Goal: Transaction & Acquisition: Purchase product/service

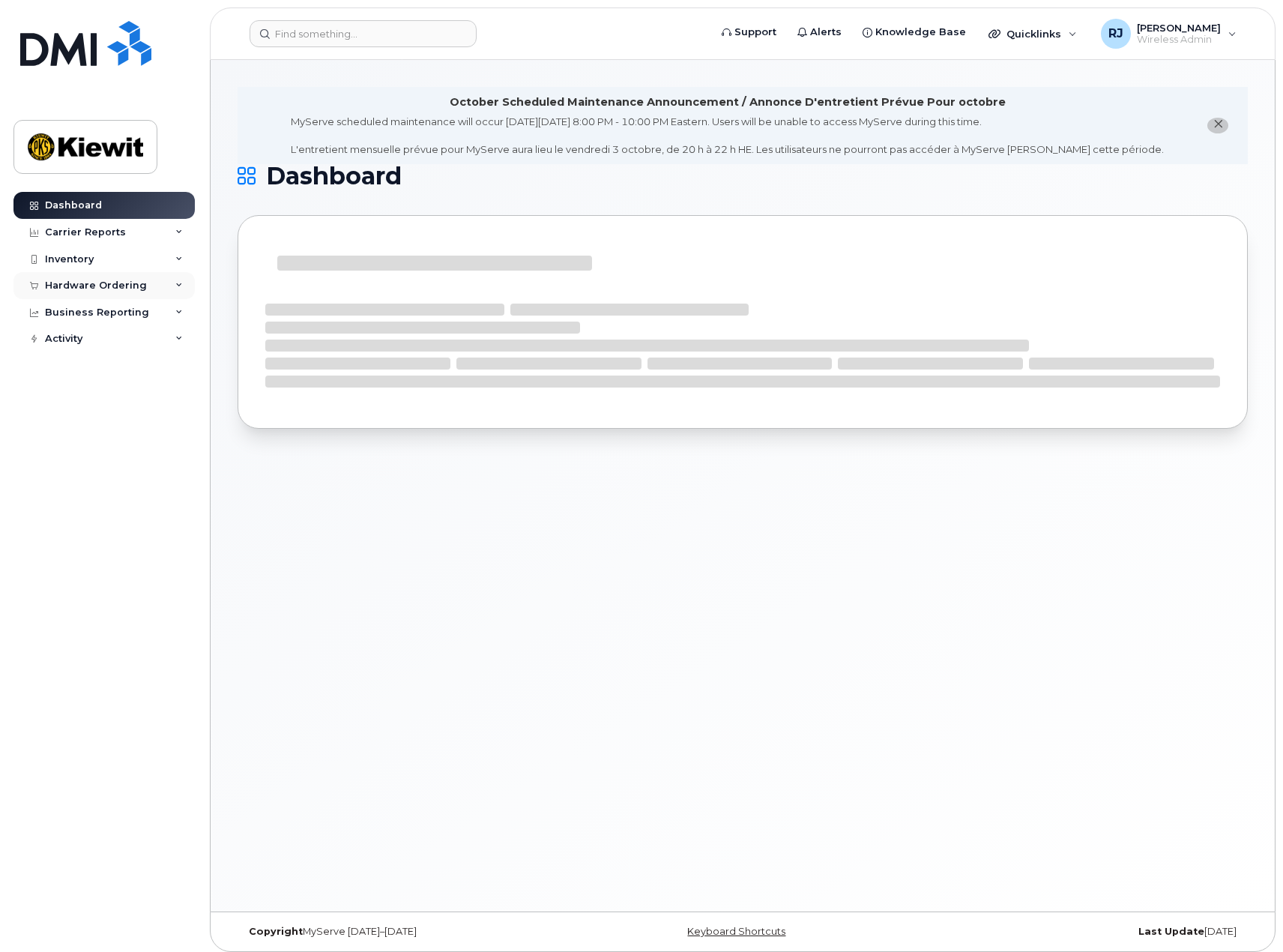
click at [104, 285] on div "Hardware Ordering" at bounding box center [95, 286] width 102 height 12
click at [74, 346] on div "Orders" at bounding box center [70, 342] width 37 height 14
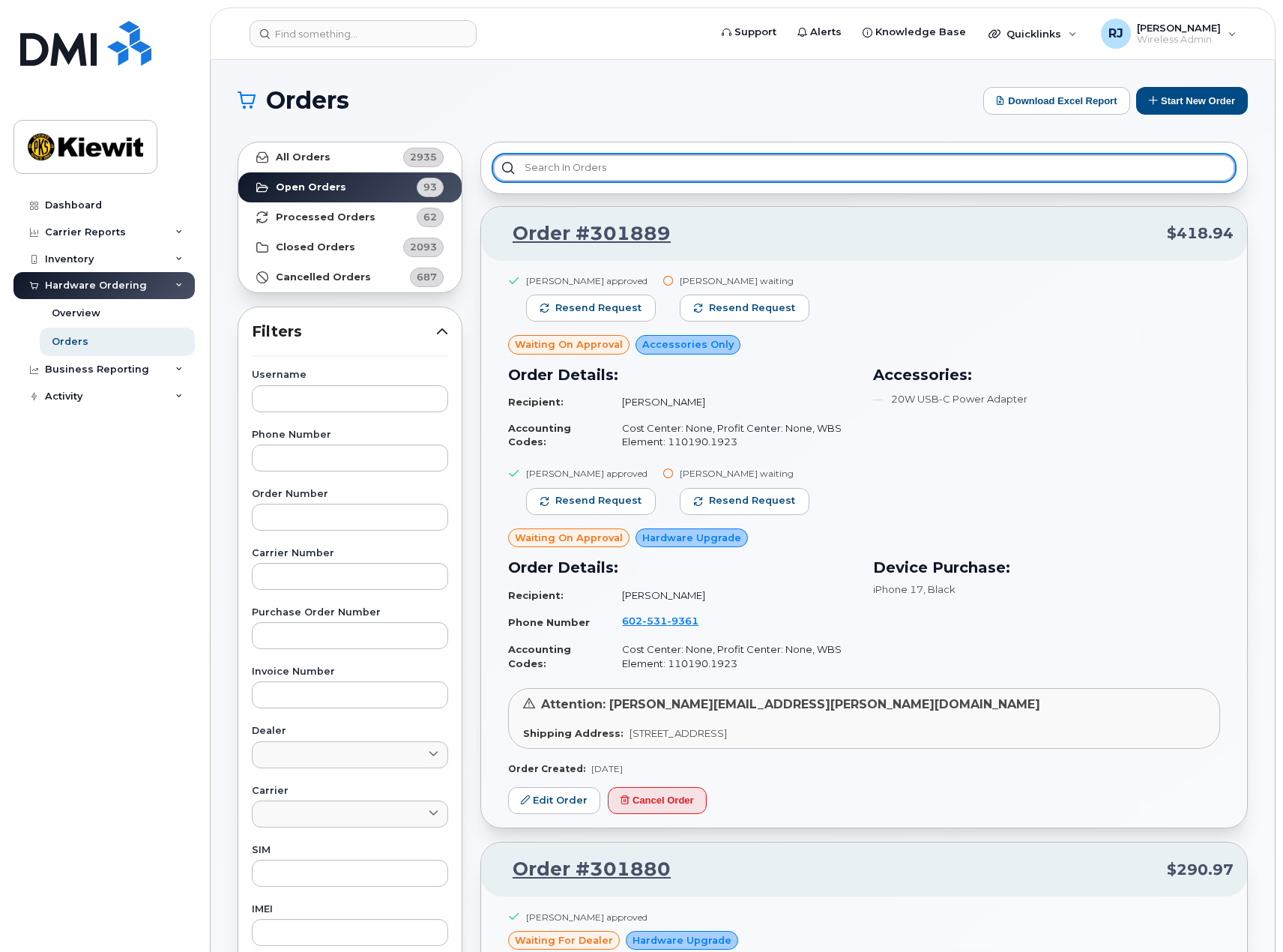
click at [578, 166] on input "text" at bounding box center [863, 168] width 742 height 27
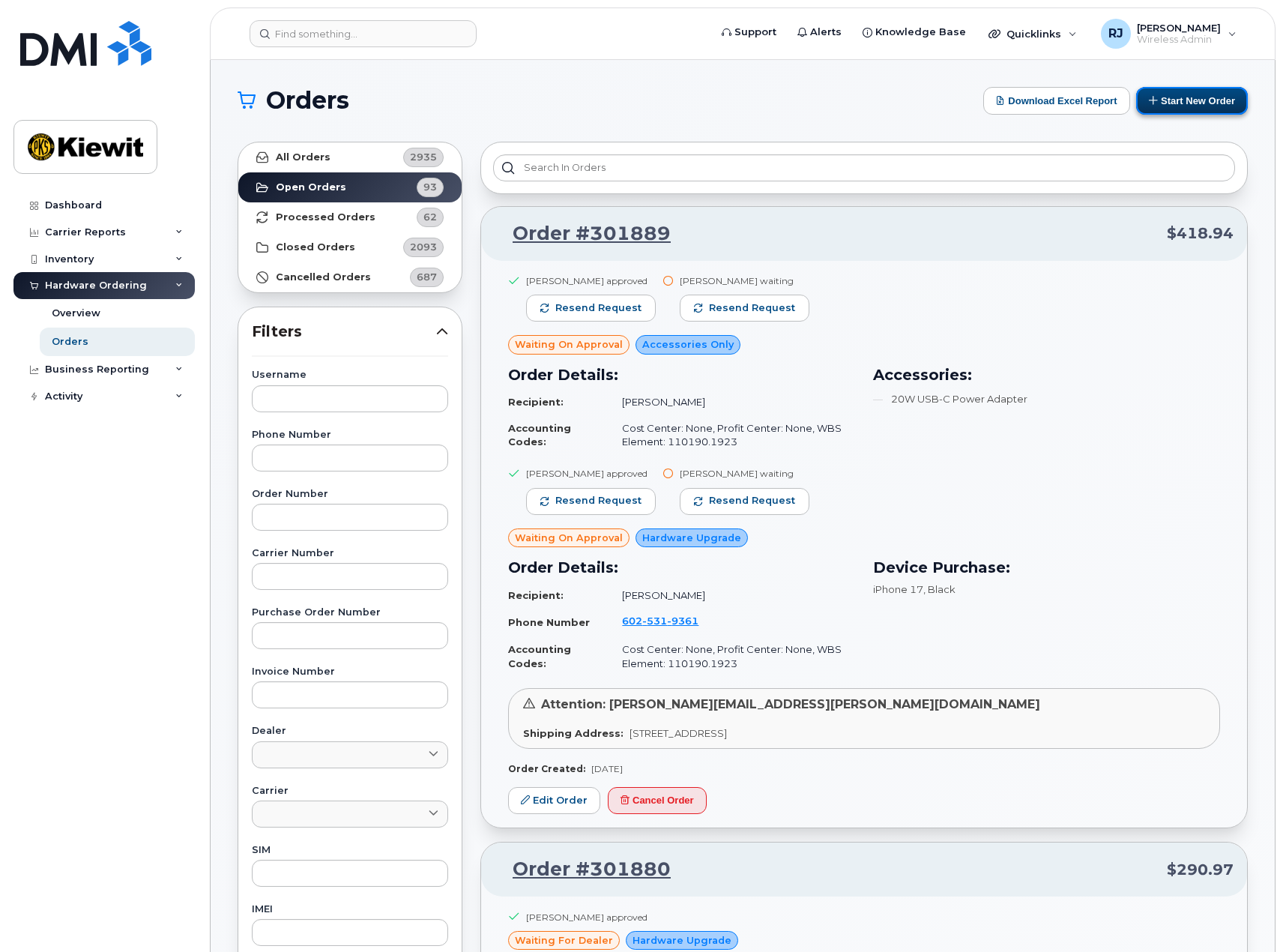
click at [1179, 104] on button "Start New Order" at bounding box center [1192, 101] width 112 height 28
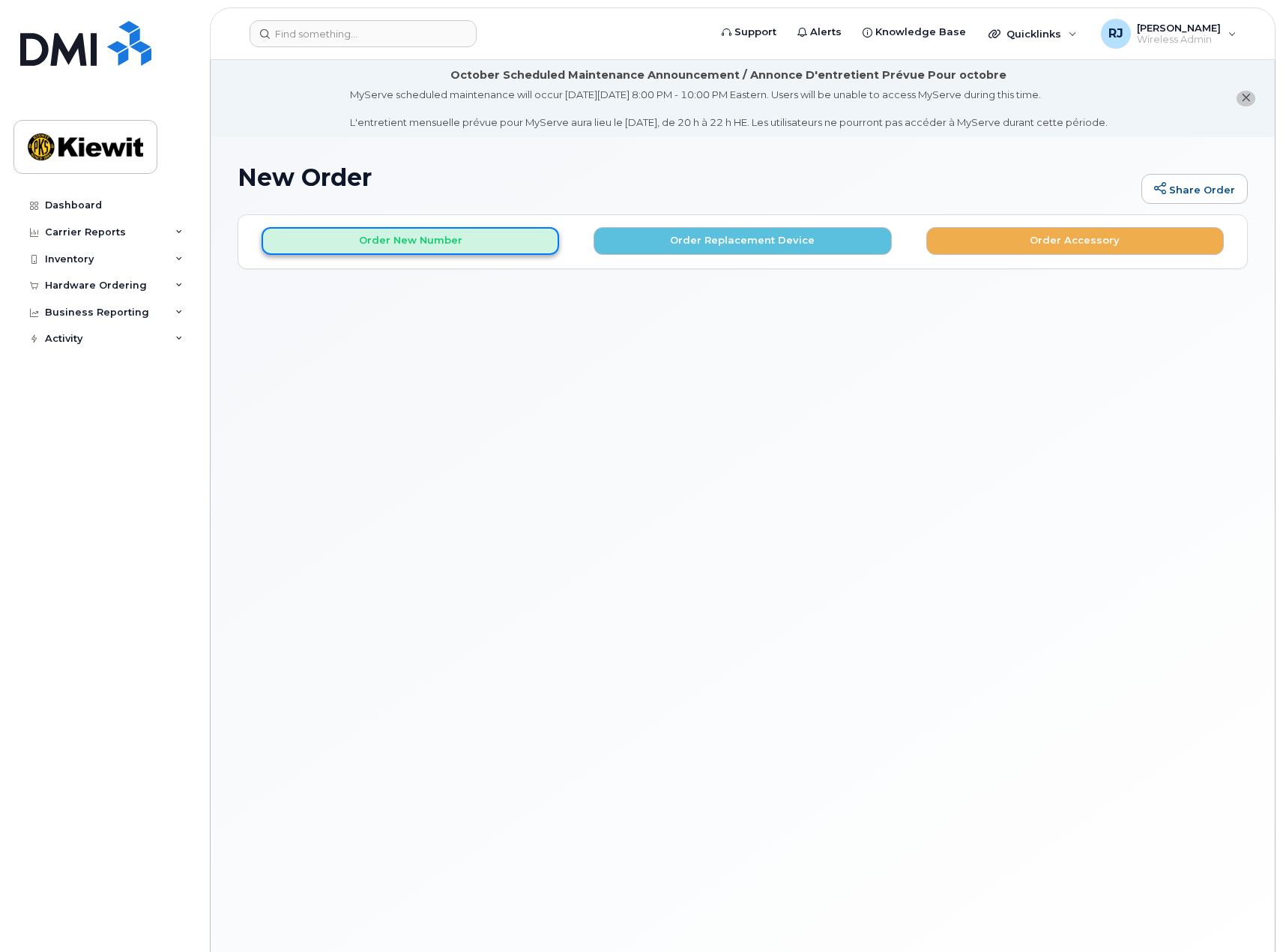
click at [437, 243] on button "Order New Number" at bounding box center [411, 240] width 298 height 28
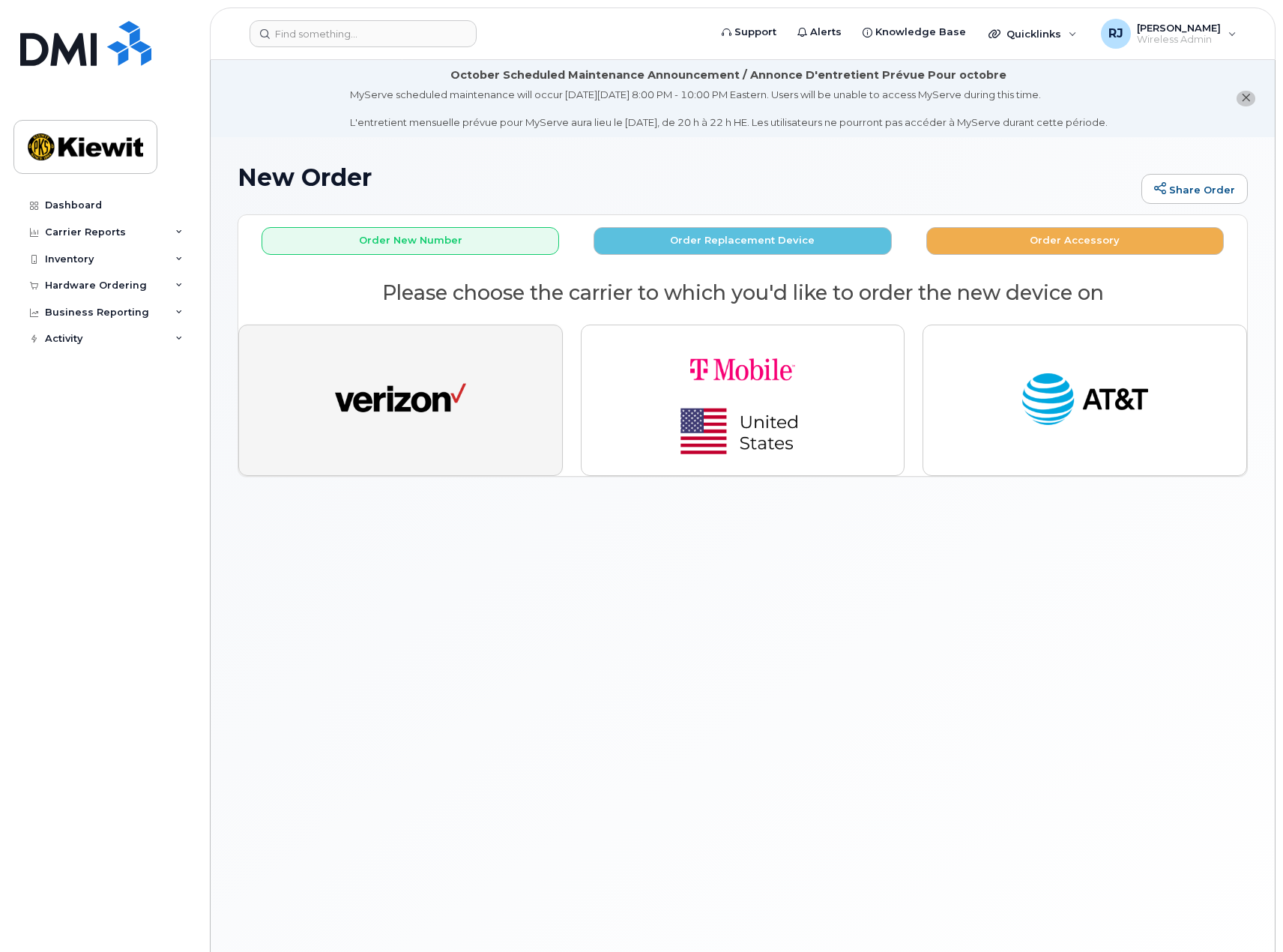
click at [428, 423] on img "button" at bounding box center [400, 400] width 131 height 67
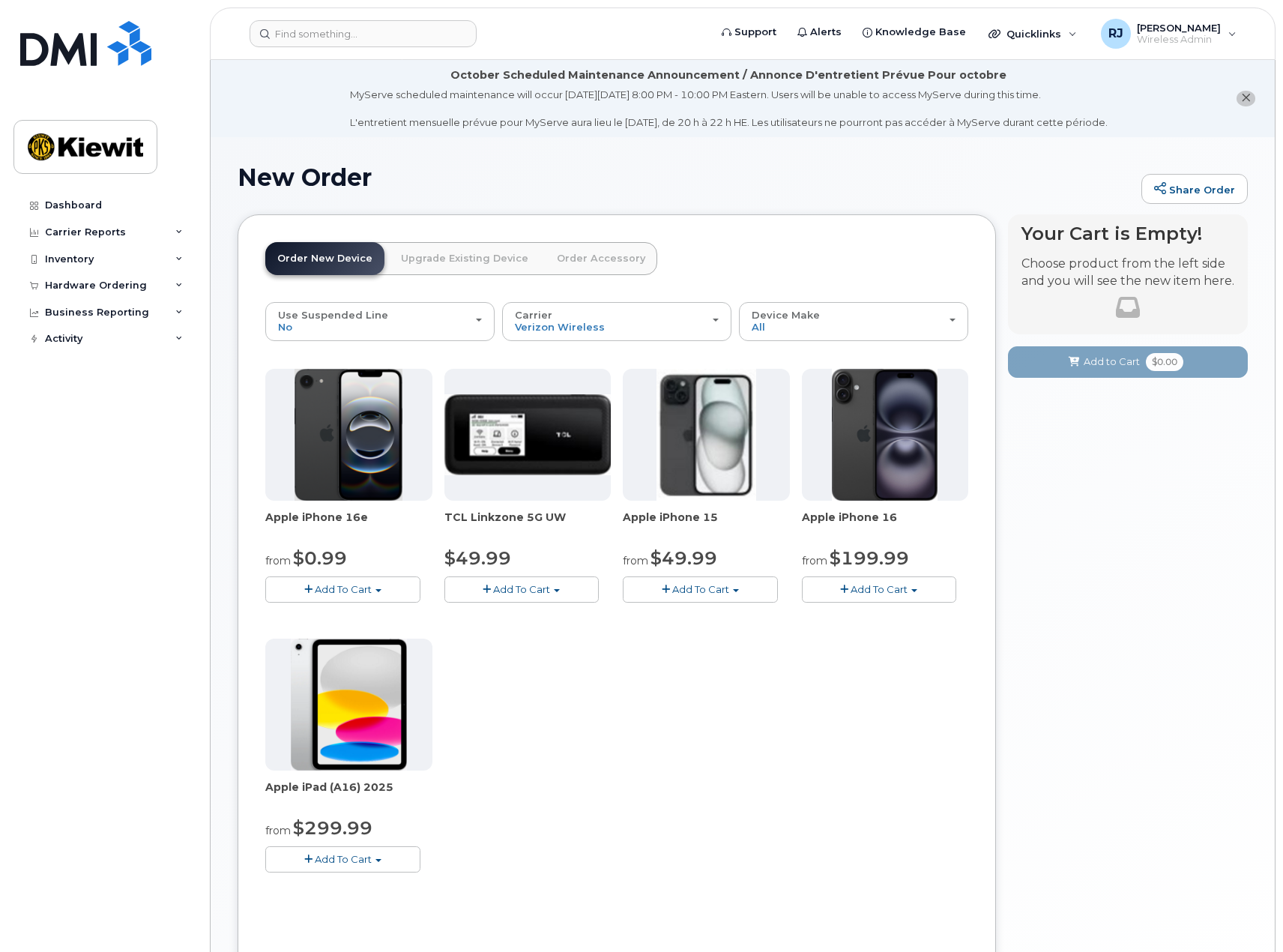
click at [341, 851] on button "Add To Cart" at bounding box center [342, 859] width 155 height 26
click at [399, 882] on link "$299.99 - 2 Year Activation (128GB)" at bounding box center [373, 887] width 207 height 19
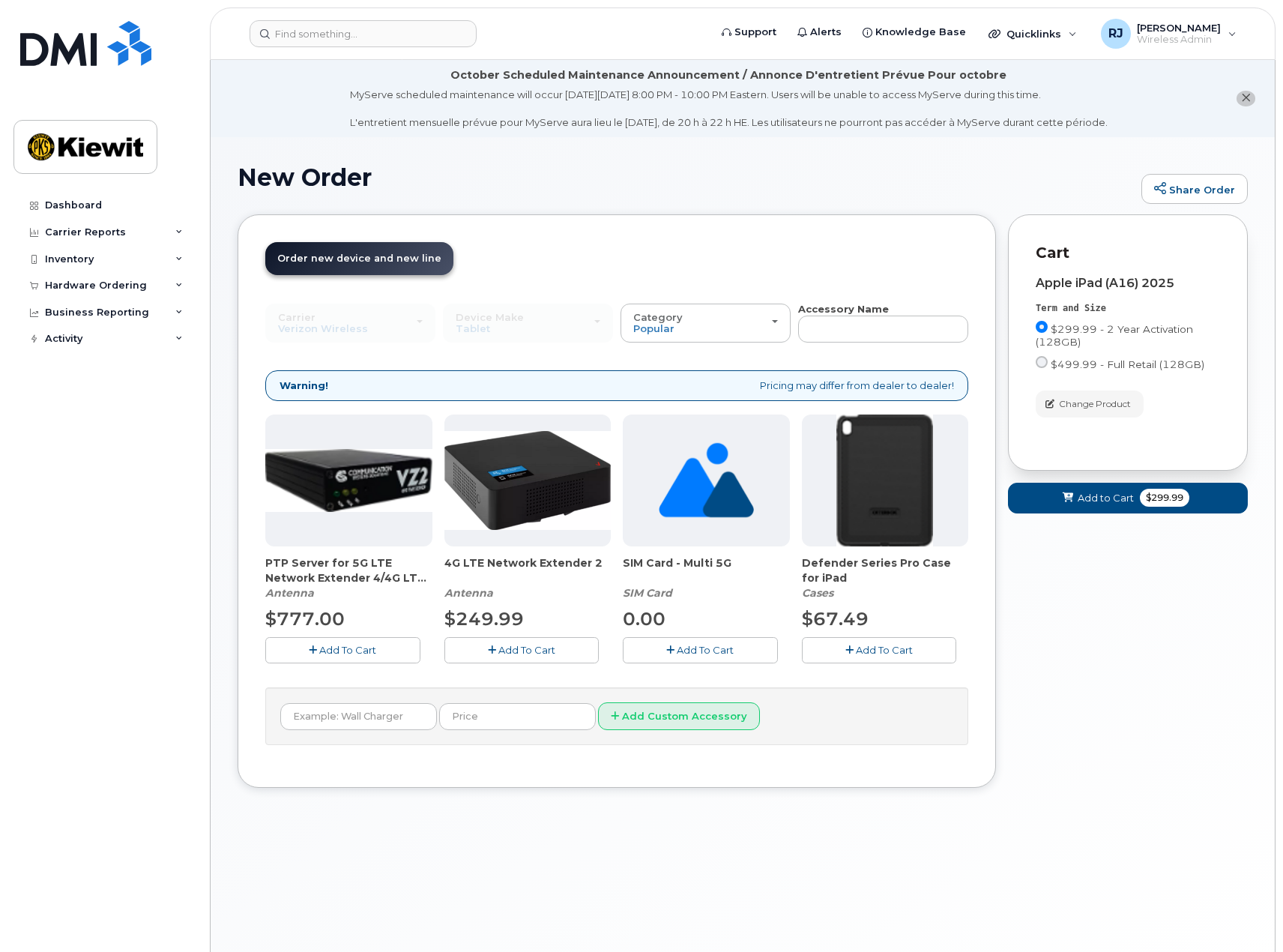
click at [888, 650] on span "Add To Cart" at bounding box center [884, 650] width 57 height 12
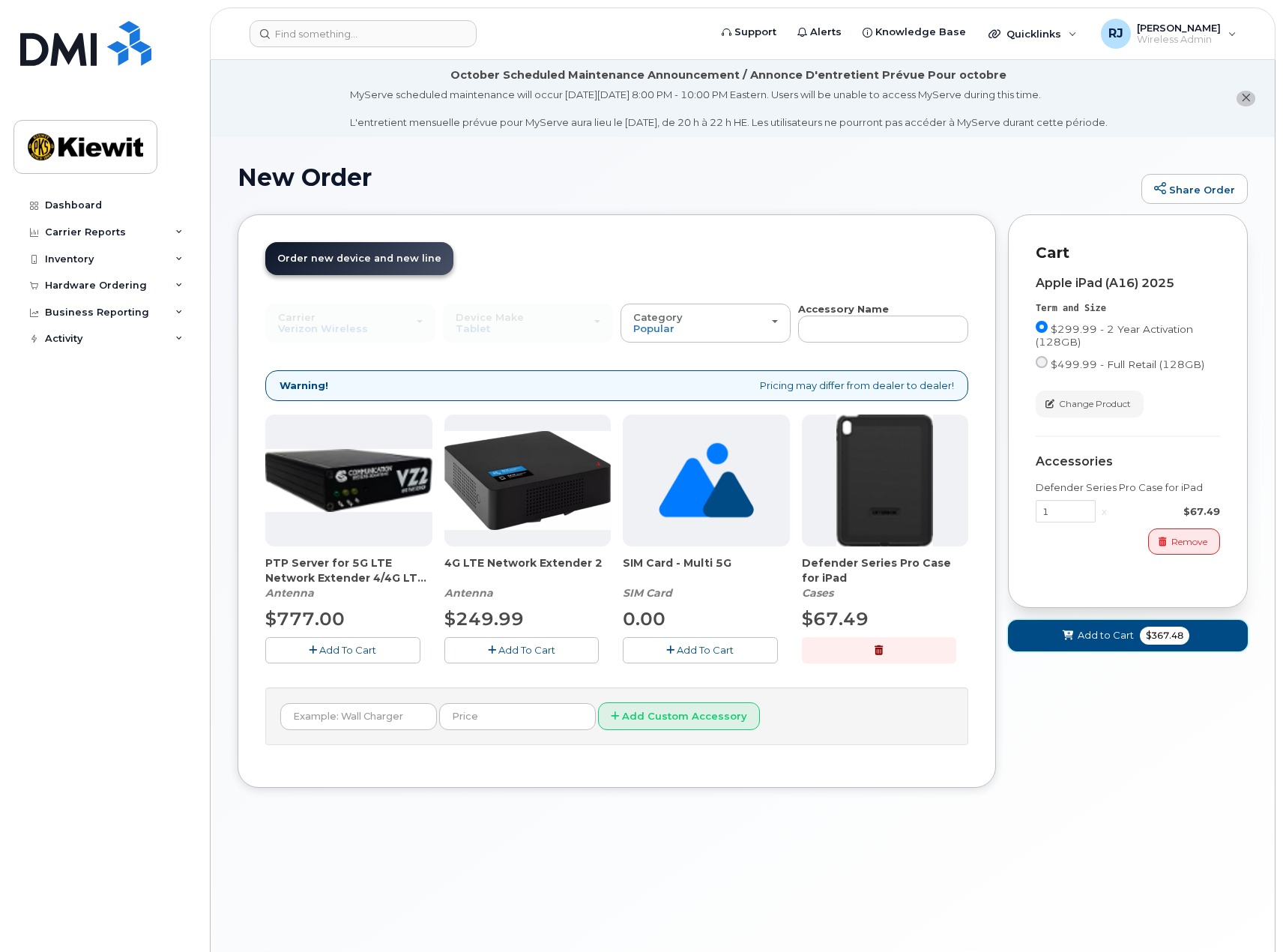
click at [1108, 637] on span "Add to Cart" at bounding box center [1105, 635] width 56 height 14
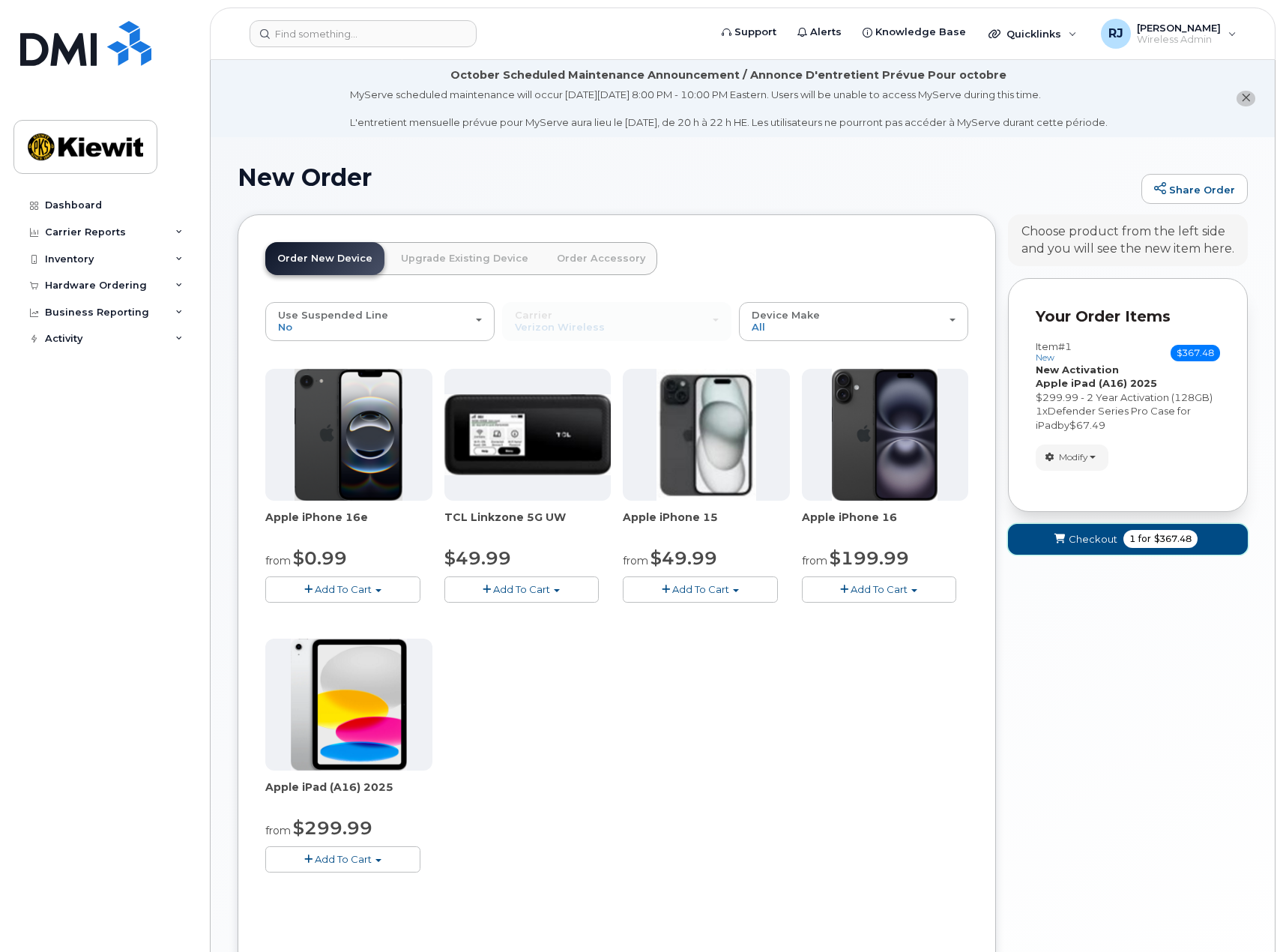
click at [1093, 541] on span "Checkout" at bounding box center [1092, 539] width 48 height 14
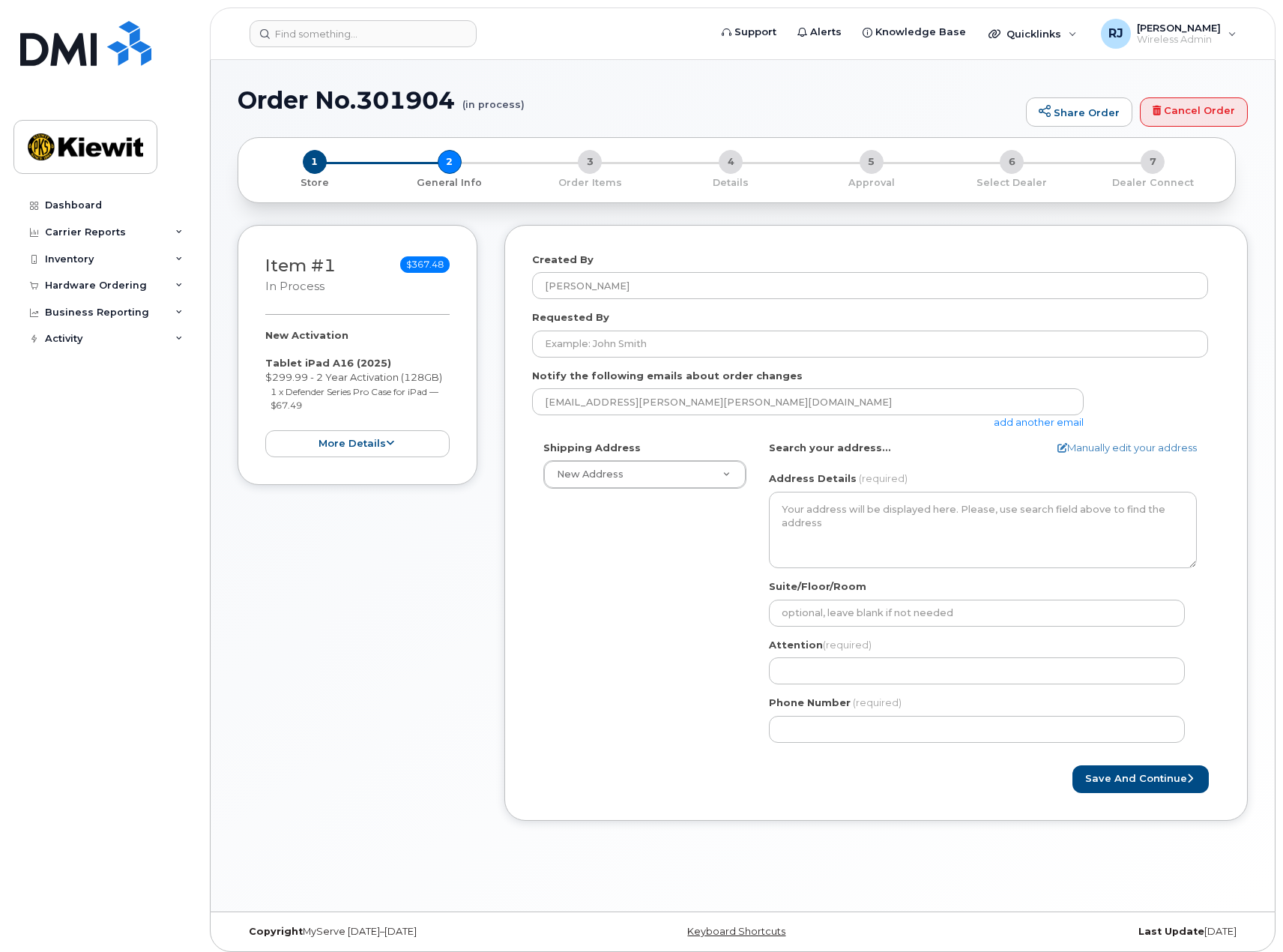
select select
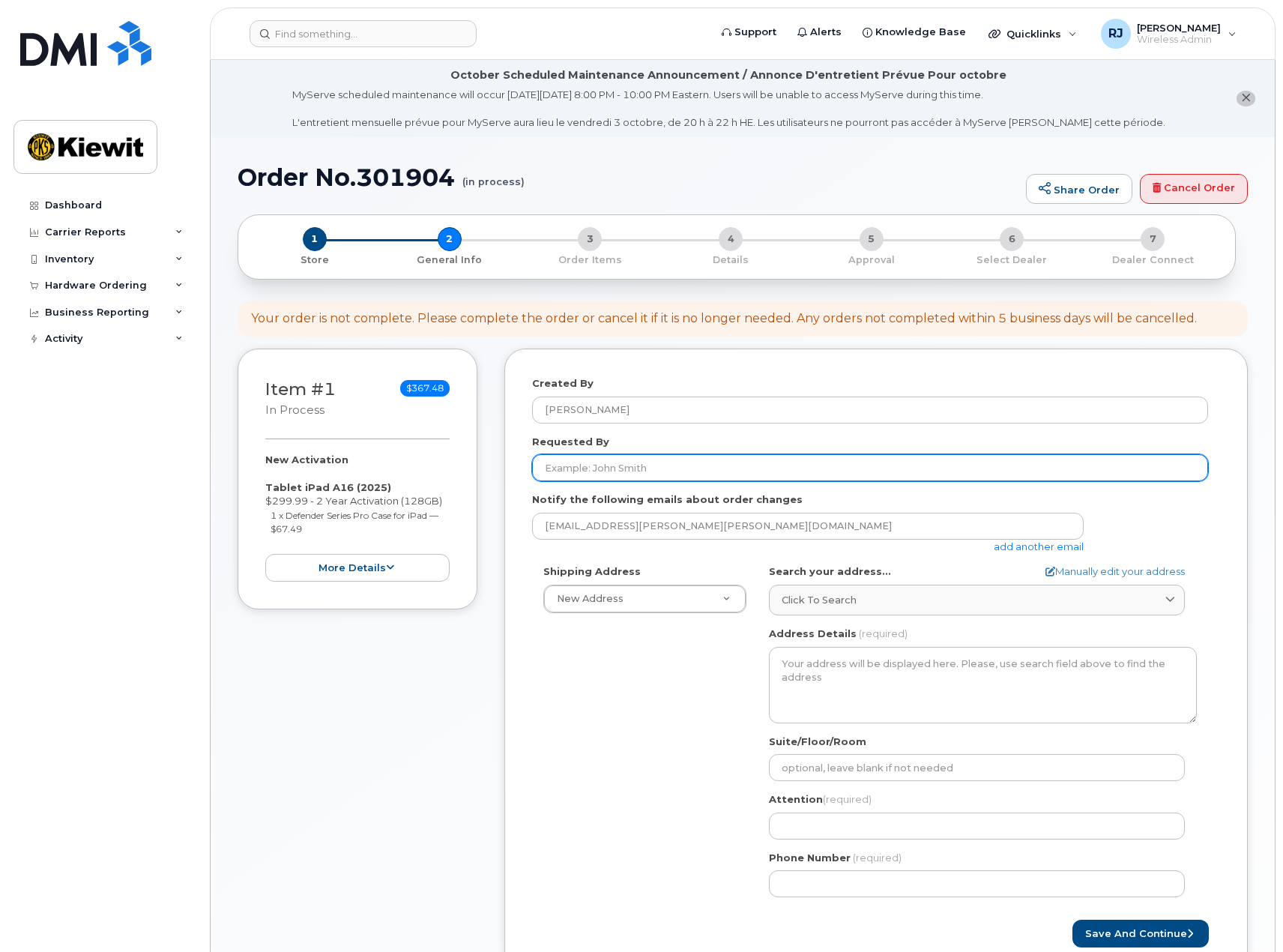
click at [644, 476] on input "Requested By" at bounding box center [870, 468] width 676 height 27
type input "[PERSON_NAME]"
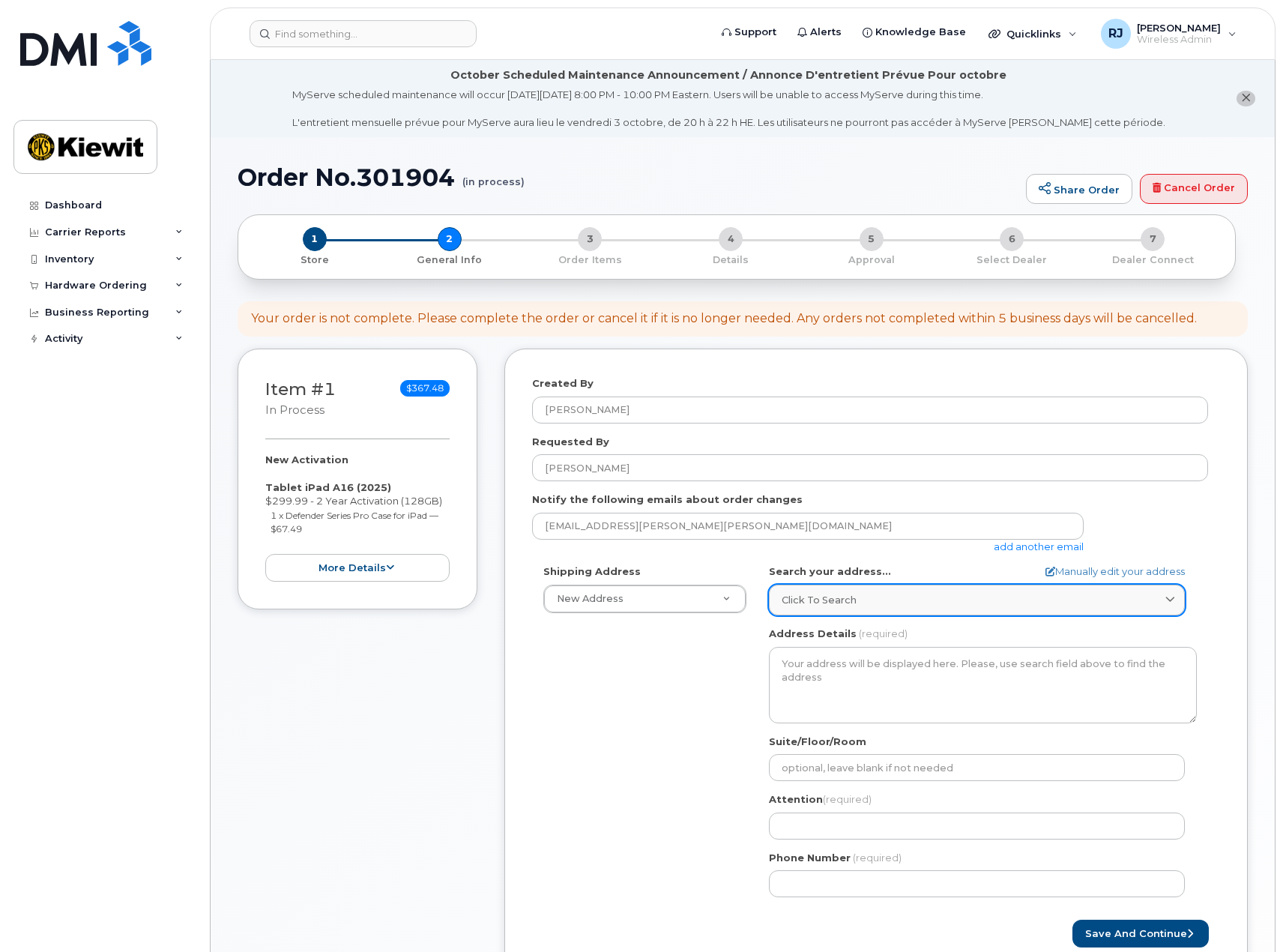
click at [838, 608] on link "Click to search" at bounding box center [977, 600] width 416 height 31
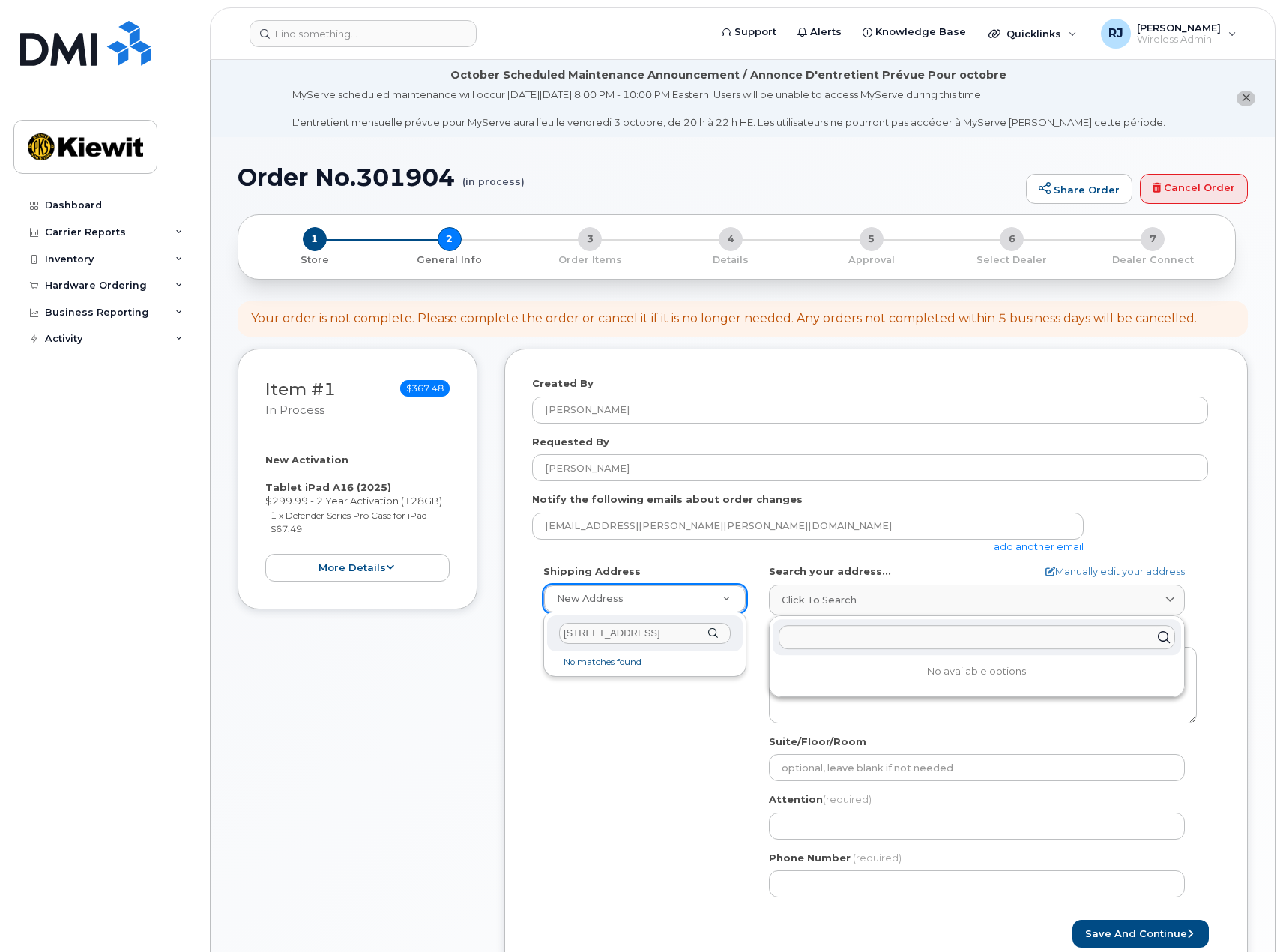
type input "3888 E Broadway Rd"
click at [832, 639] on input "text" at bounding box center [977, 637] width 396 height 24
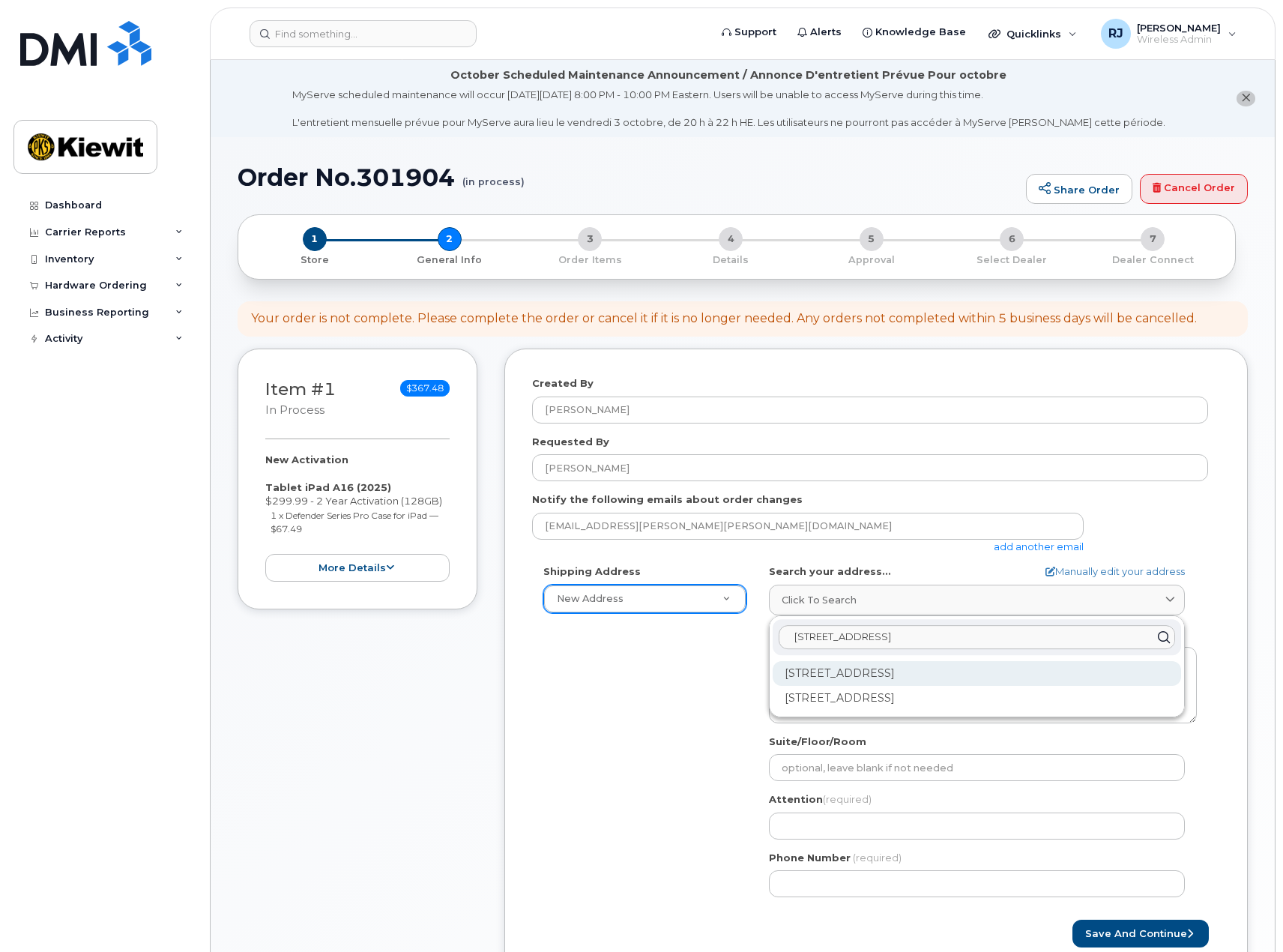
type input "3888 e broadway"
click at [881, 674] on div "3888 E Broadway Rd Phoenix AZ 85040-2924" at bounding box center [977, 673] width 408 height 25
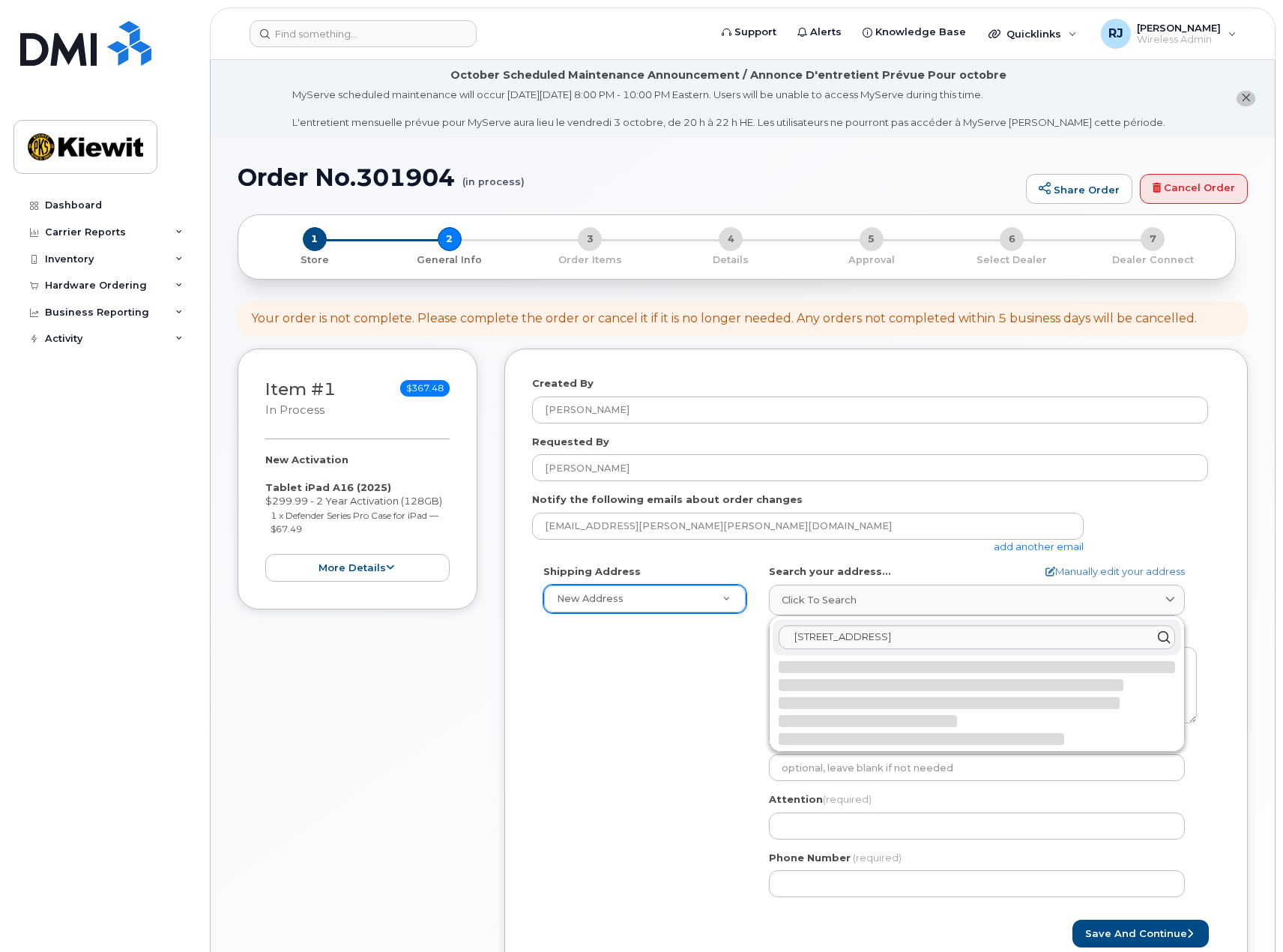
select select
type textarea "3888 E Broadway Rd PHOENIX AZ 85040-2924 UNITED STATES"
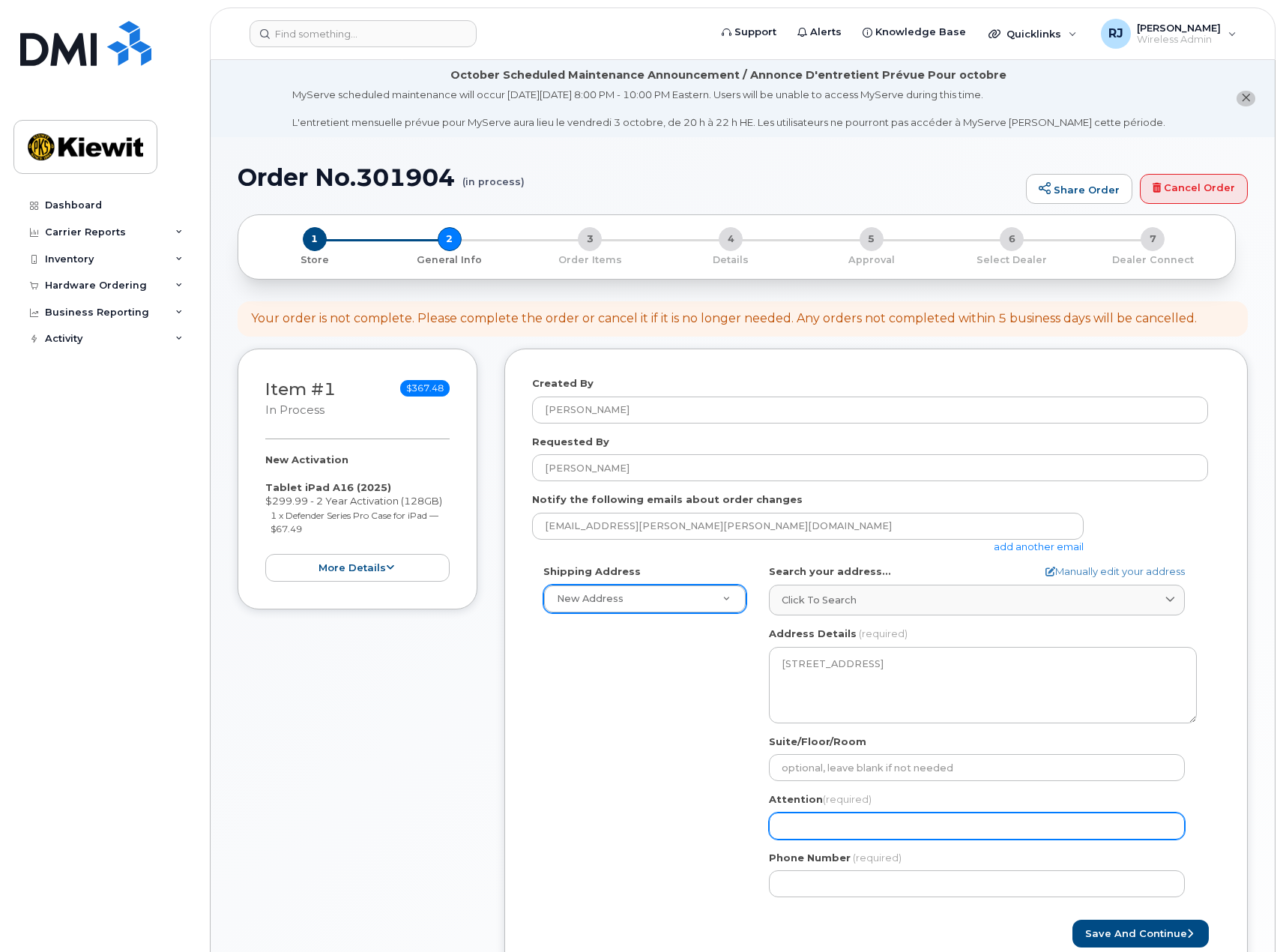
click at [824, 833] on input "Attention (required)" at bounding box center [977, 826] width 416 height 27
select select
type input "N"
select select
type input "Ni"
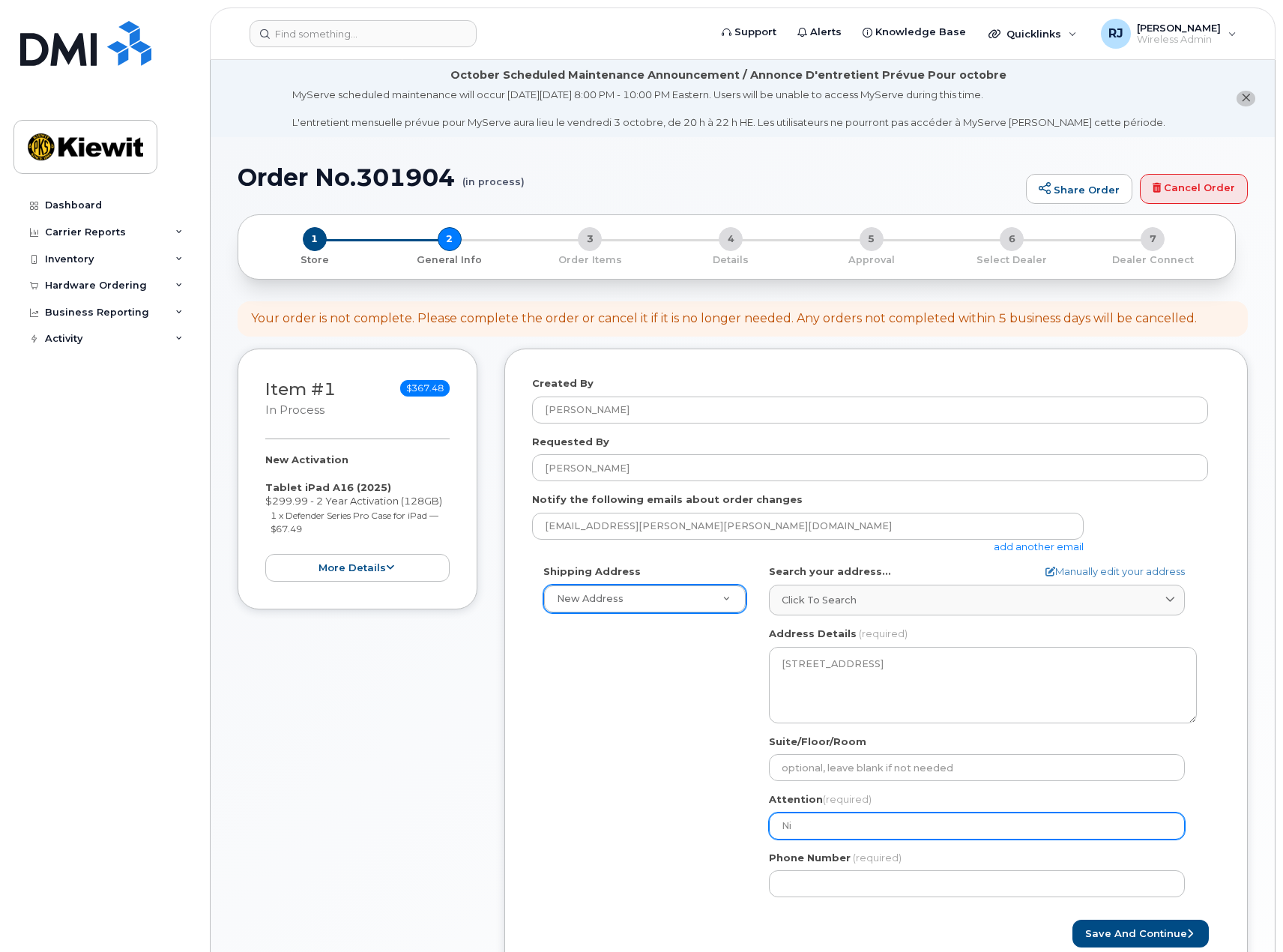
select select
type input "Nic"
select select
type input "Nico"
select select
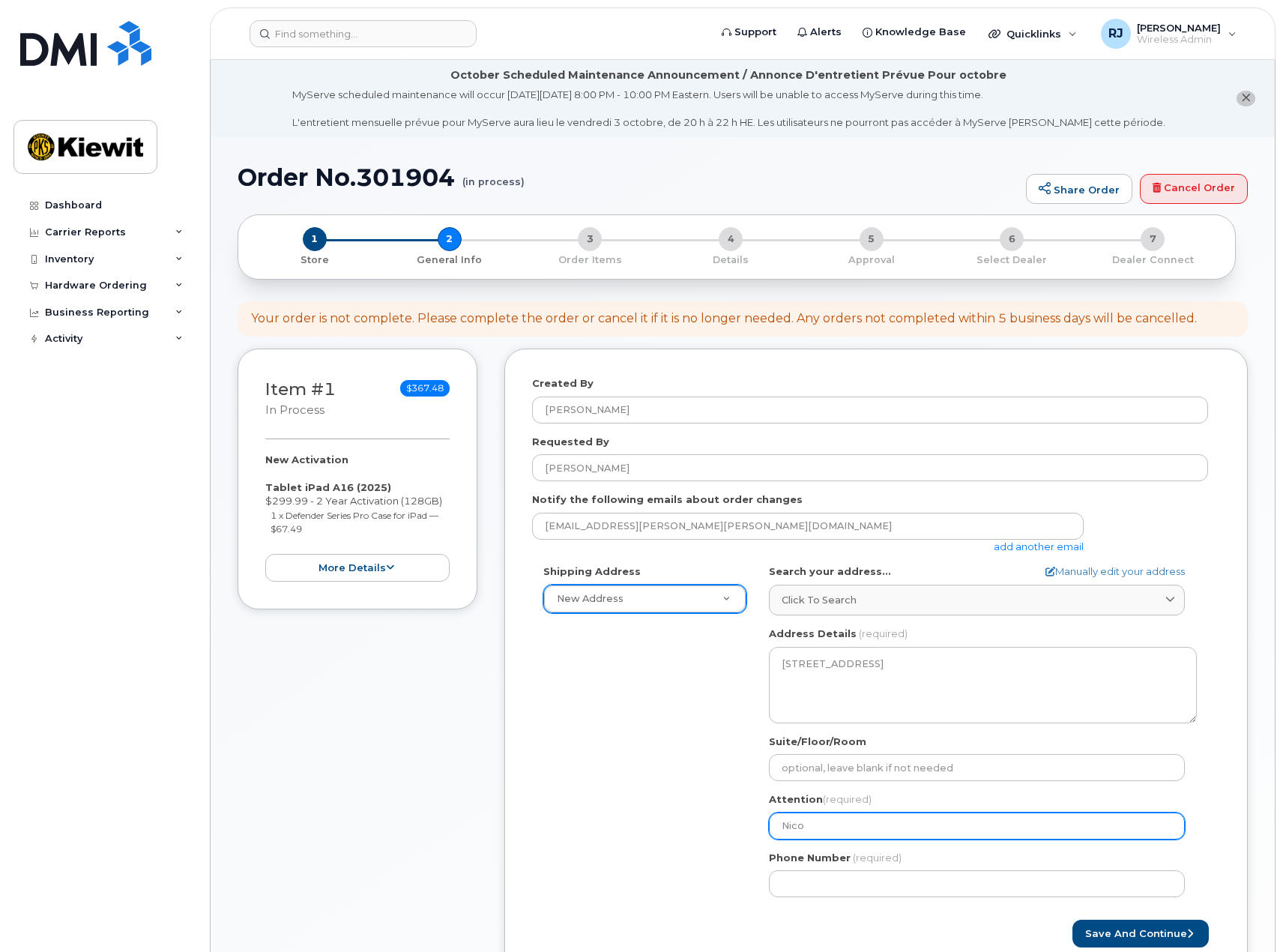
type input "Nic"
select select
type input "Nich"
select select
type input "Nicho"
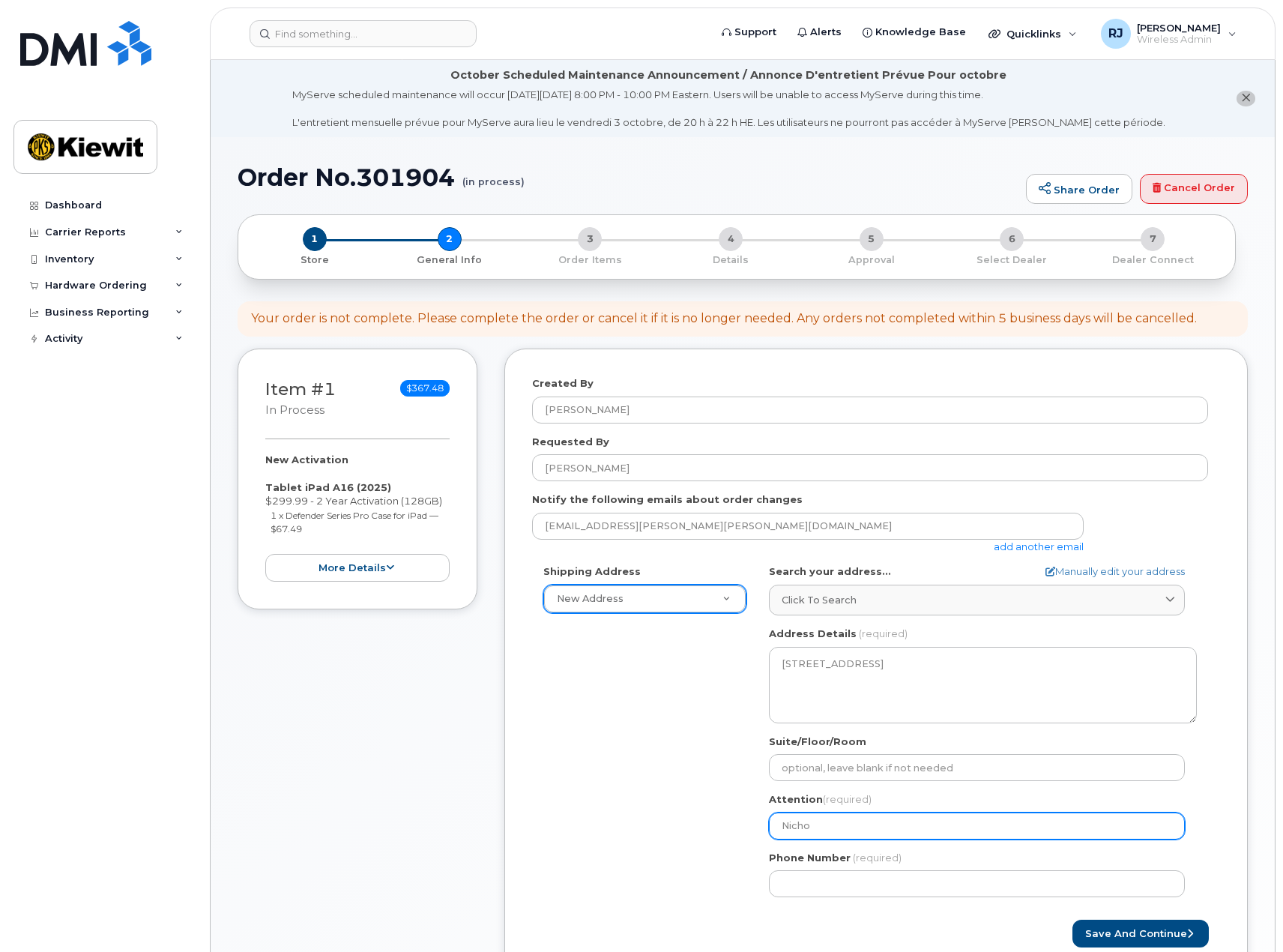
select select
type input "Nichol"
select select
type input "Nichola"
select select
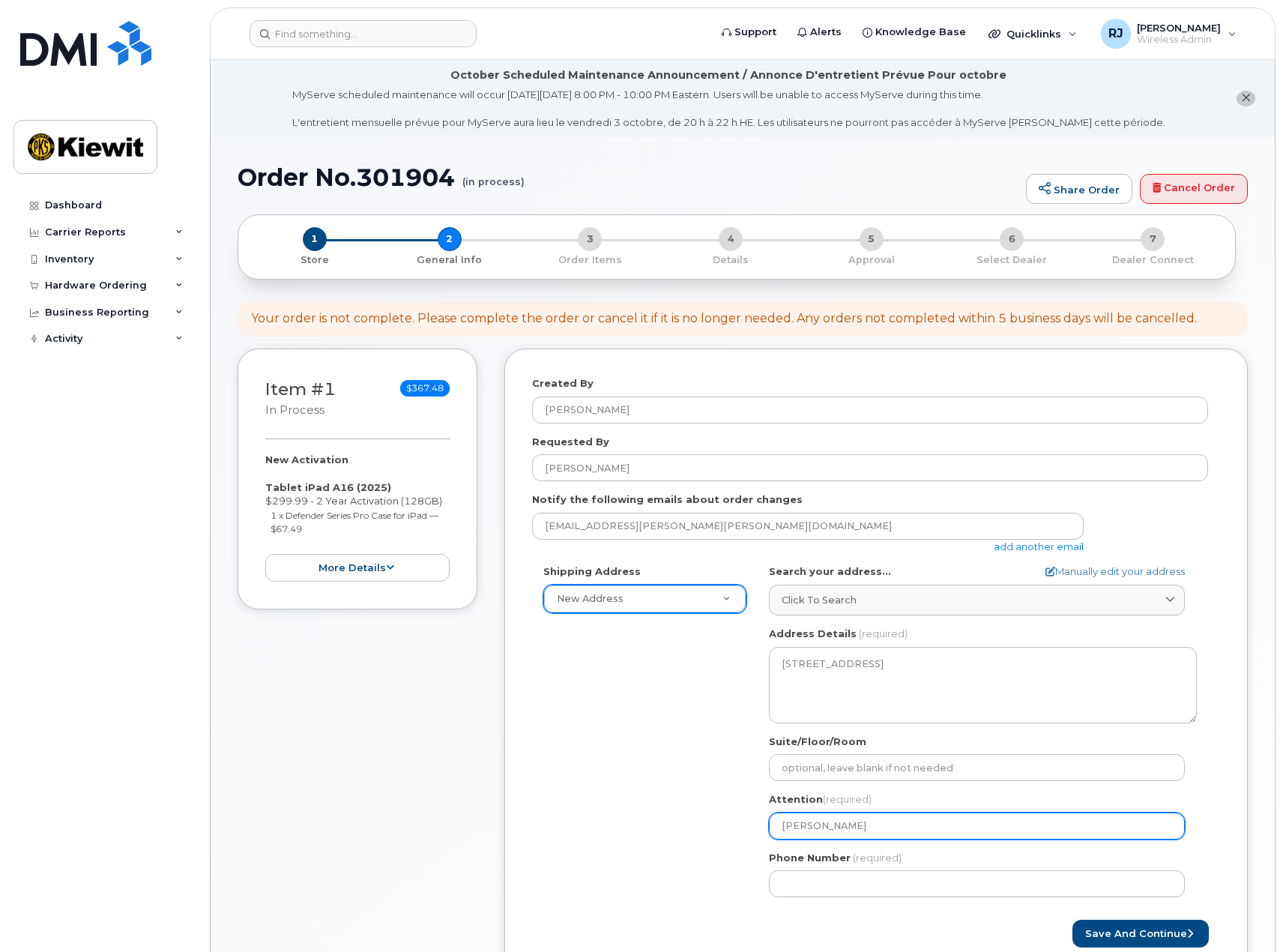
type input "Nicholas"
select select
type input "Nicholas S"
select select
type input "Nicholas Sh"
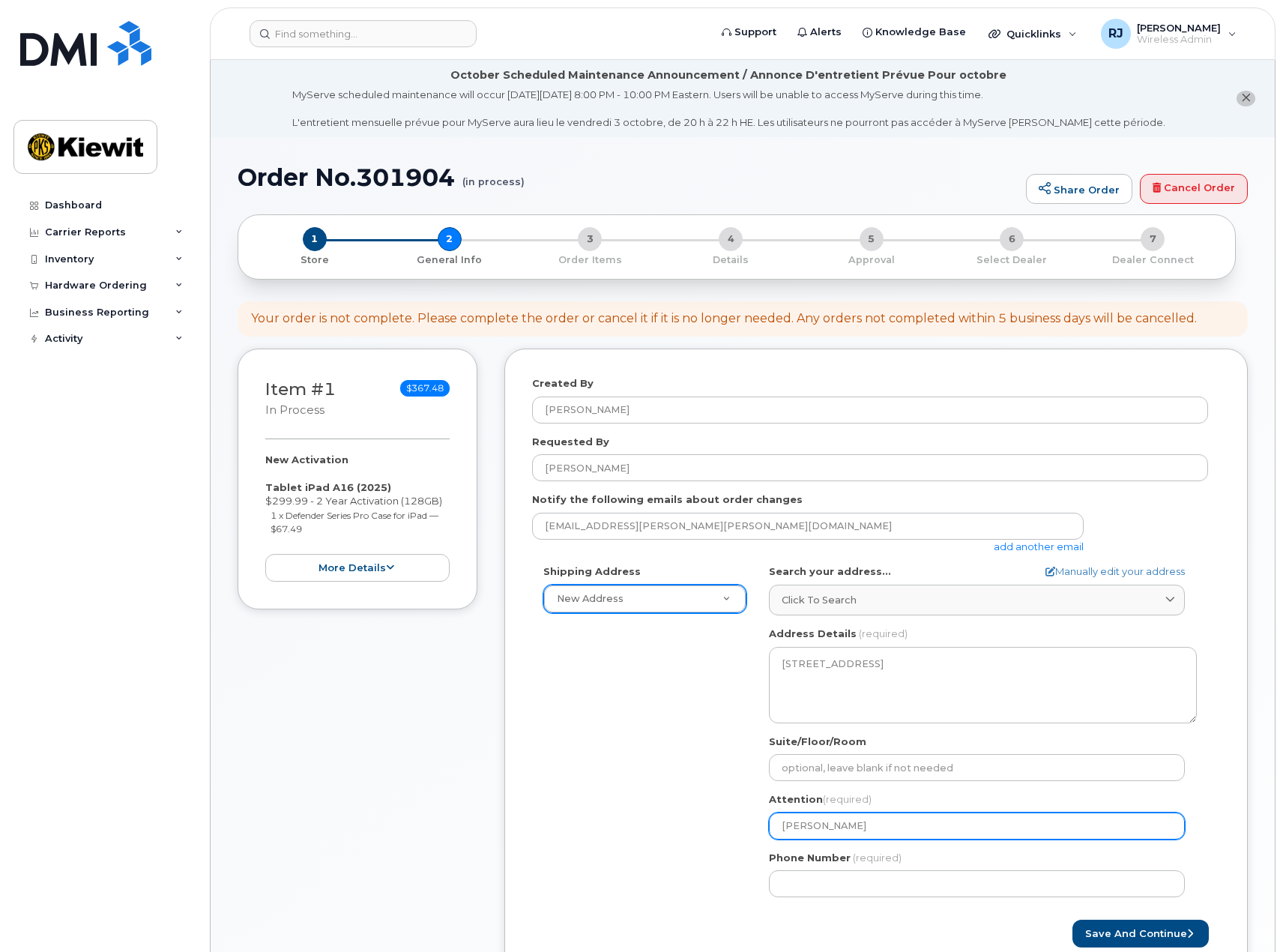
select select
type input "Nicholas Sho"
select select
type input "Nicholas Shov"
select select
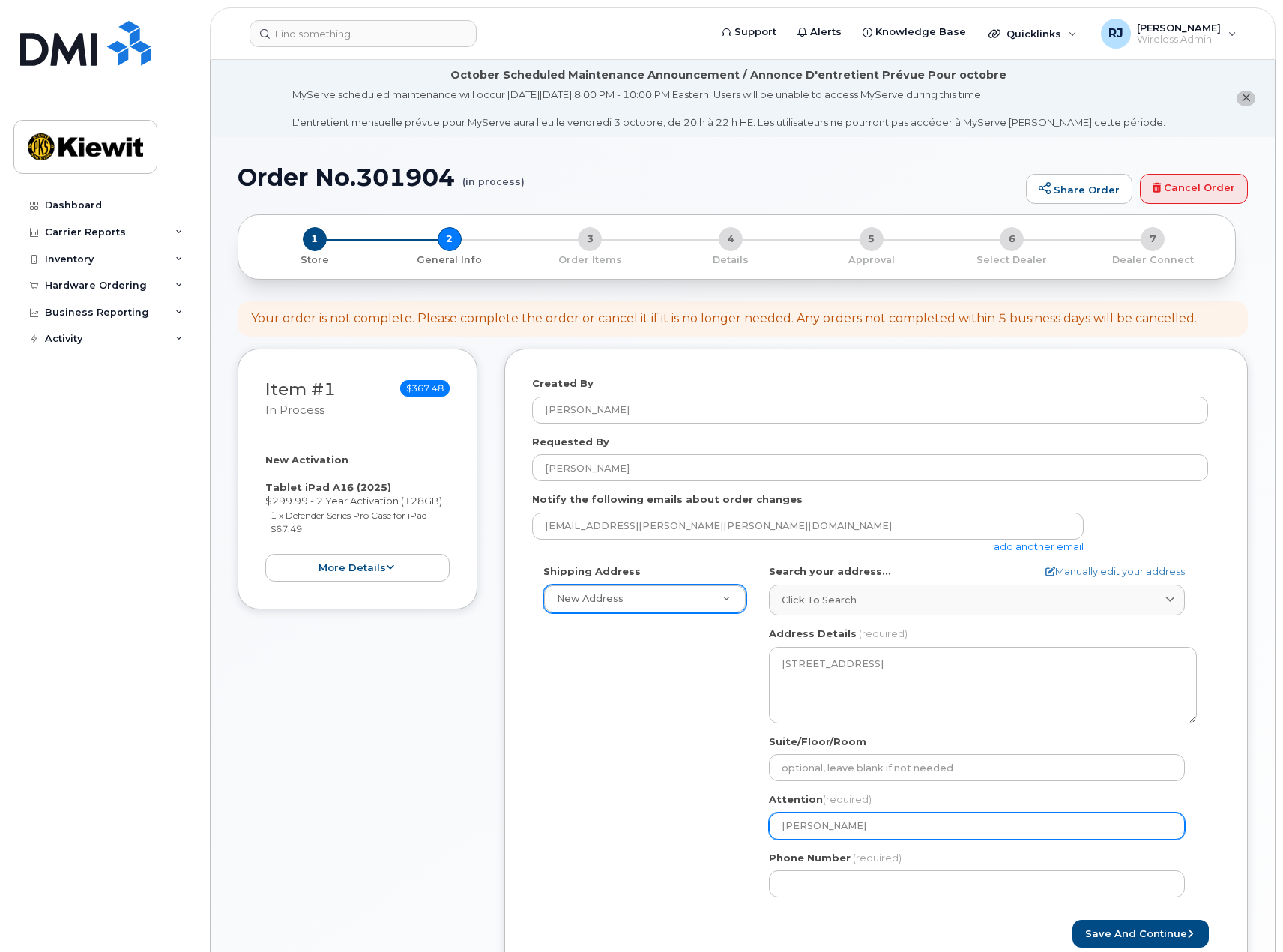
type input "Nicholas Shova"
select select
type input "Nicholas Shoval"
select select
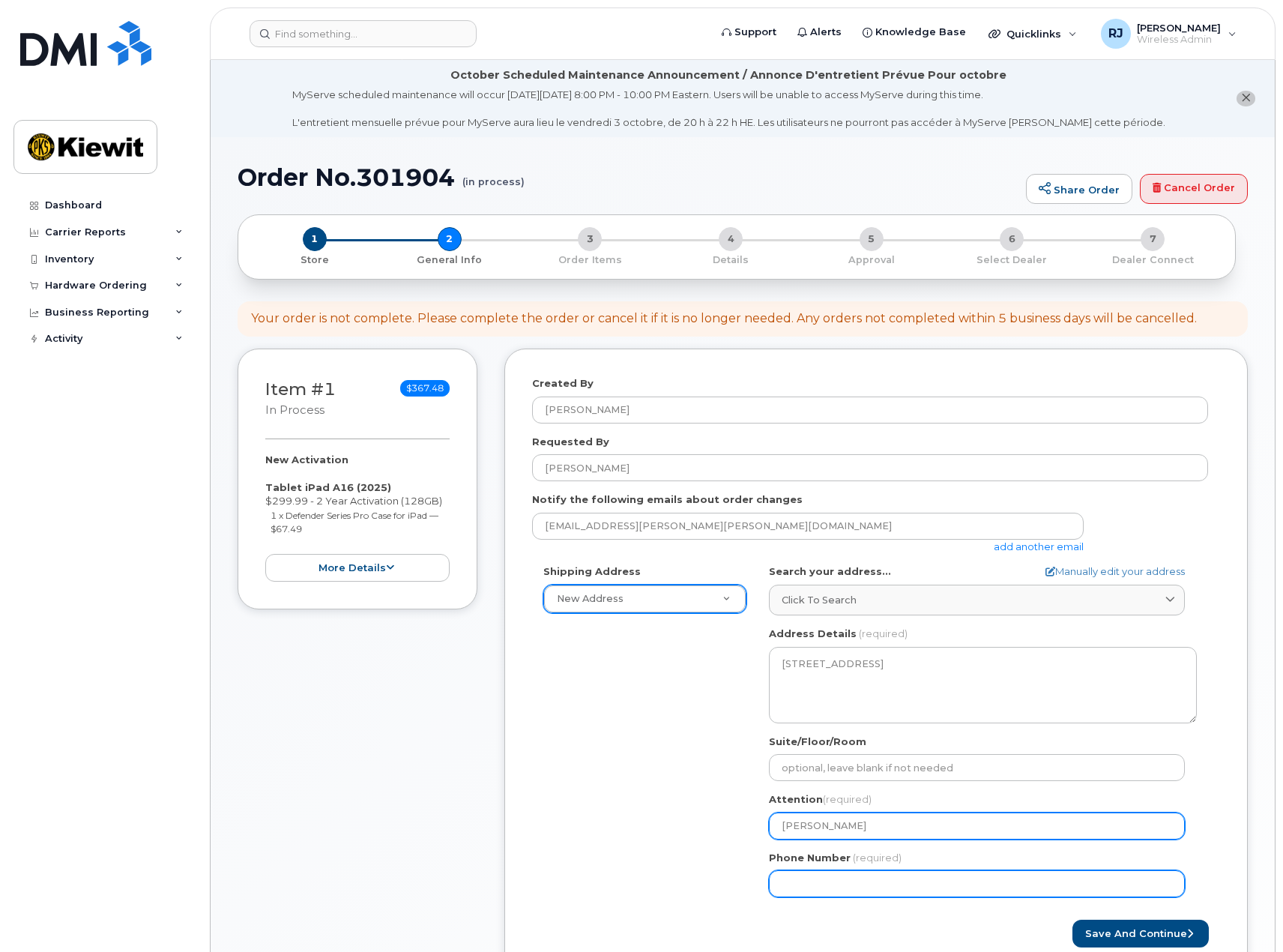
type input "[PERSON_NAME]"
click at [834, 886] on input "Phone Number" at bounding box center [977, 884] width 416 height 27
type input "602"
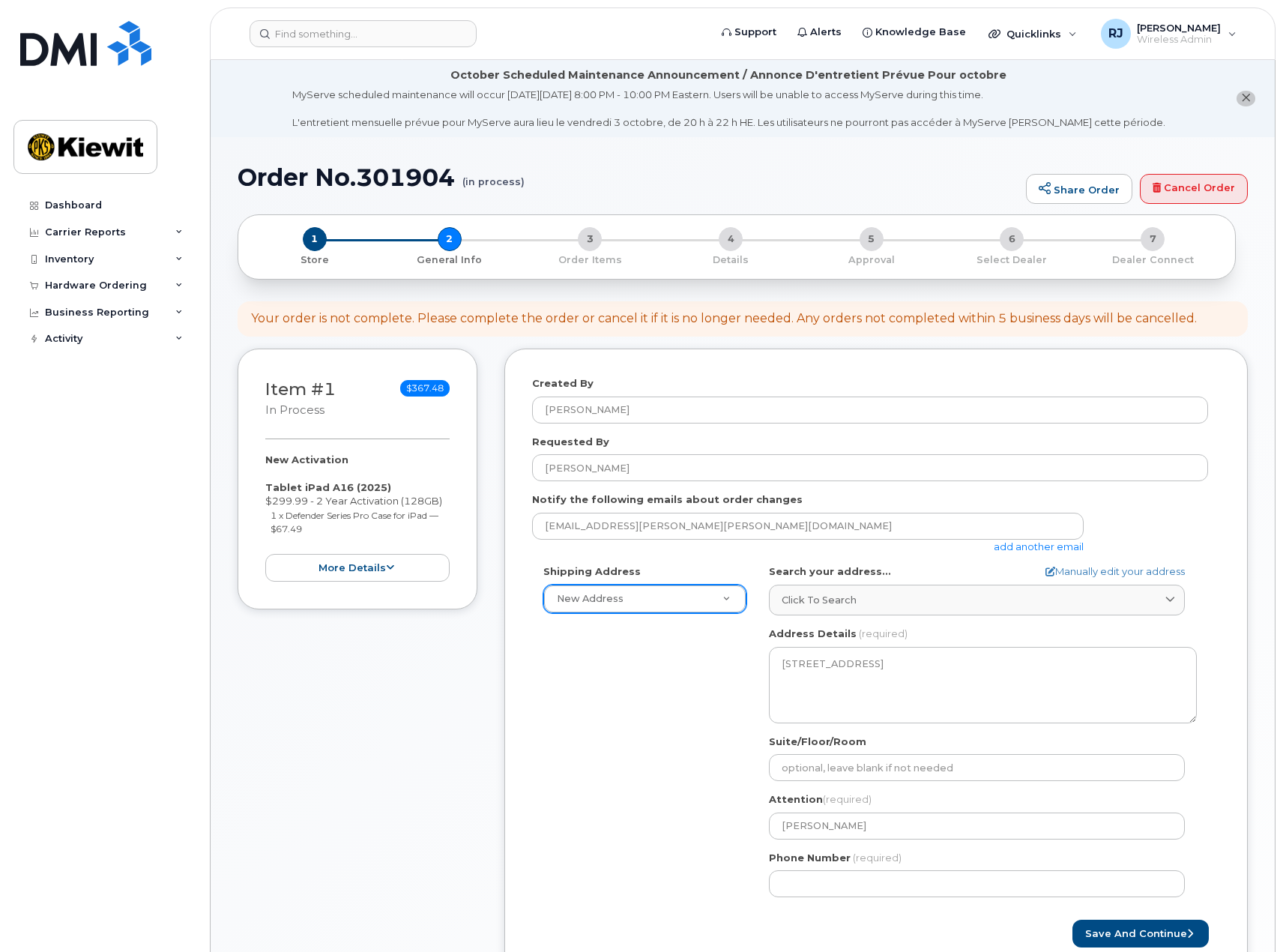
click at [1017, 548] on link "add another email" at bounding box center [1038, 547] width 90 height 12
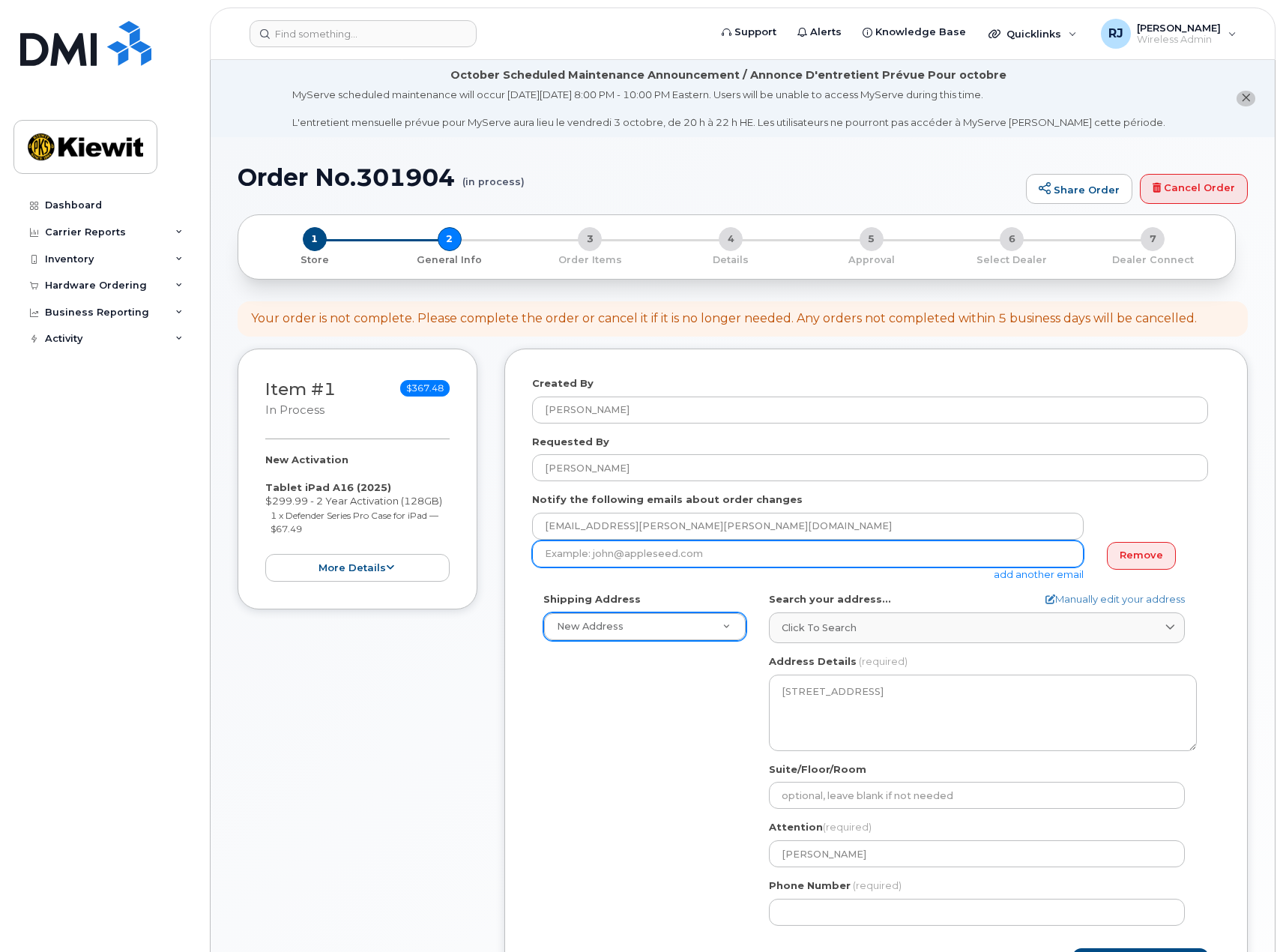
click at [609, 560] on input "email" at bounding box center [808, 554] width 552 height 27
drag, startPoint x: 595, startPoint y: 555, endPoint x: 479, endPoint y: 553, distance: 116.0
click at [479, 553] on div "Item #1 in process $367.48 New Activation Tablet iPad A16 (2025) $299.99 - 2 Ye…" at bounding box center [742, 687] width 1010 height 677
paste input "Shovald@kiewit.com"
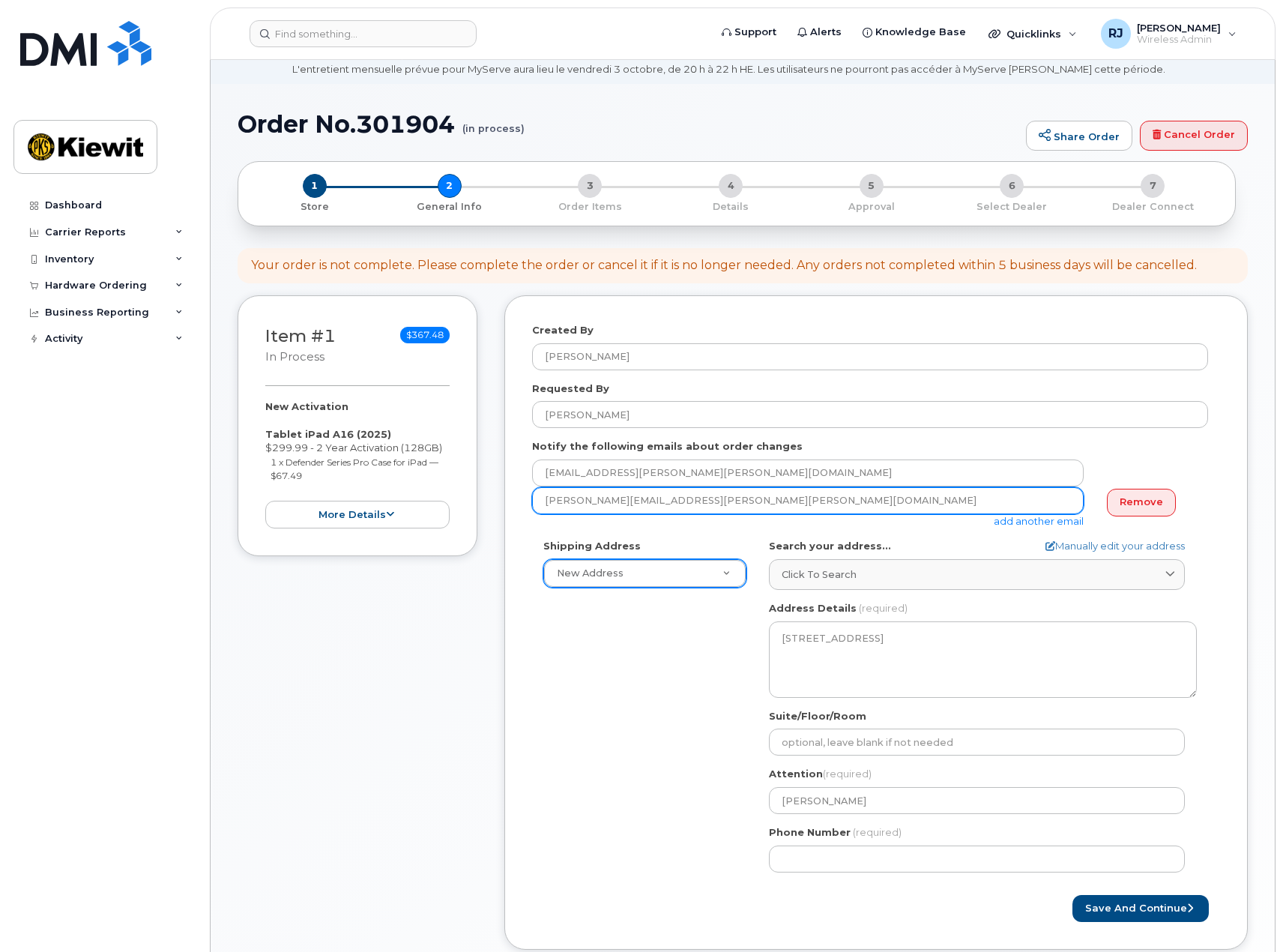
scroll to position [225, 0]
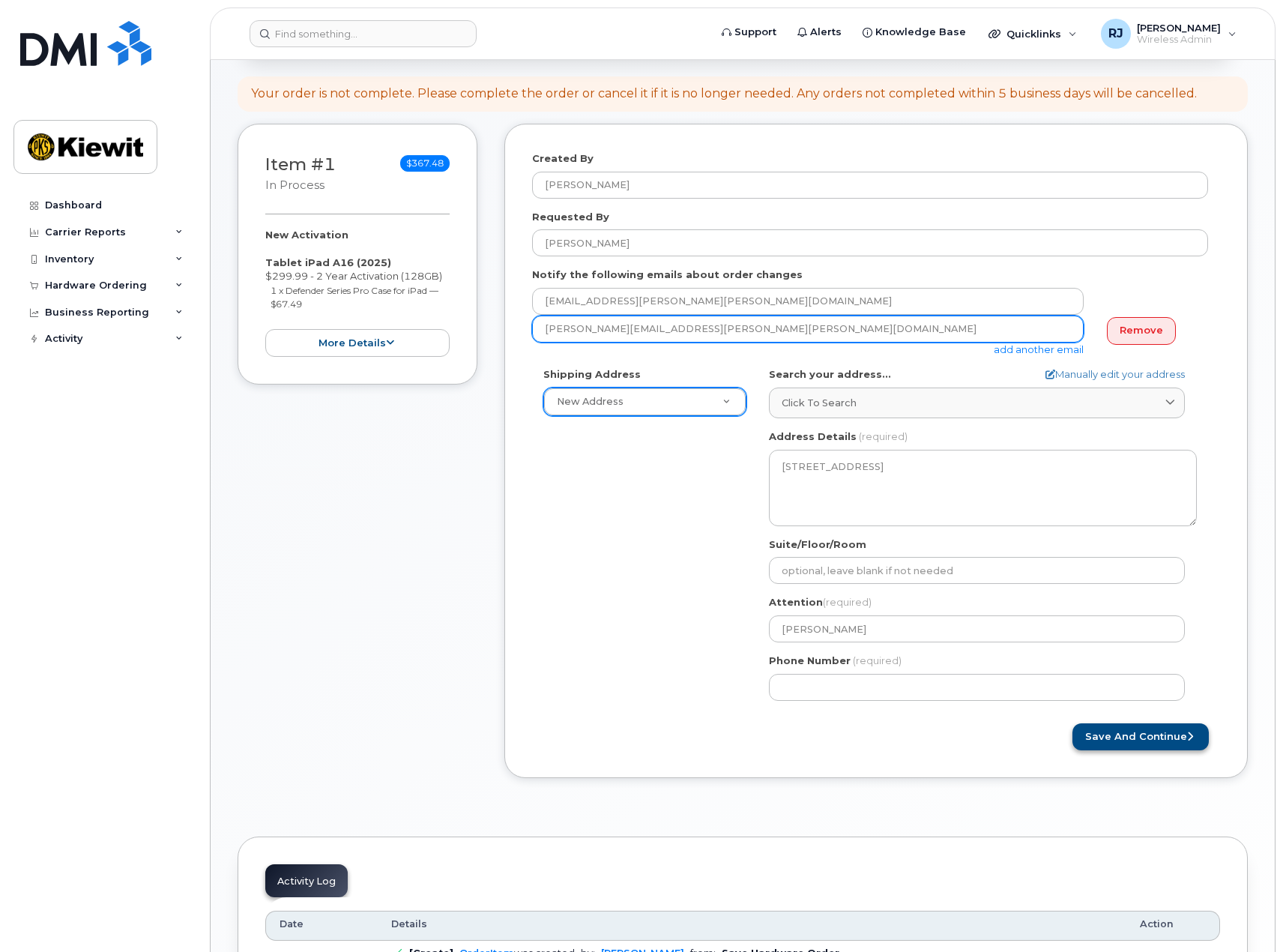
type input "[PERSON_NAME][EMAIL_ADDRESS][PERSON_NAME][PERSON_NAME][DOMAIN_NAME]"
click at [1145, 731] on button "Save and Continue" at bounding box center [1140, 737] width 136 height 28
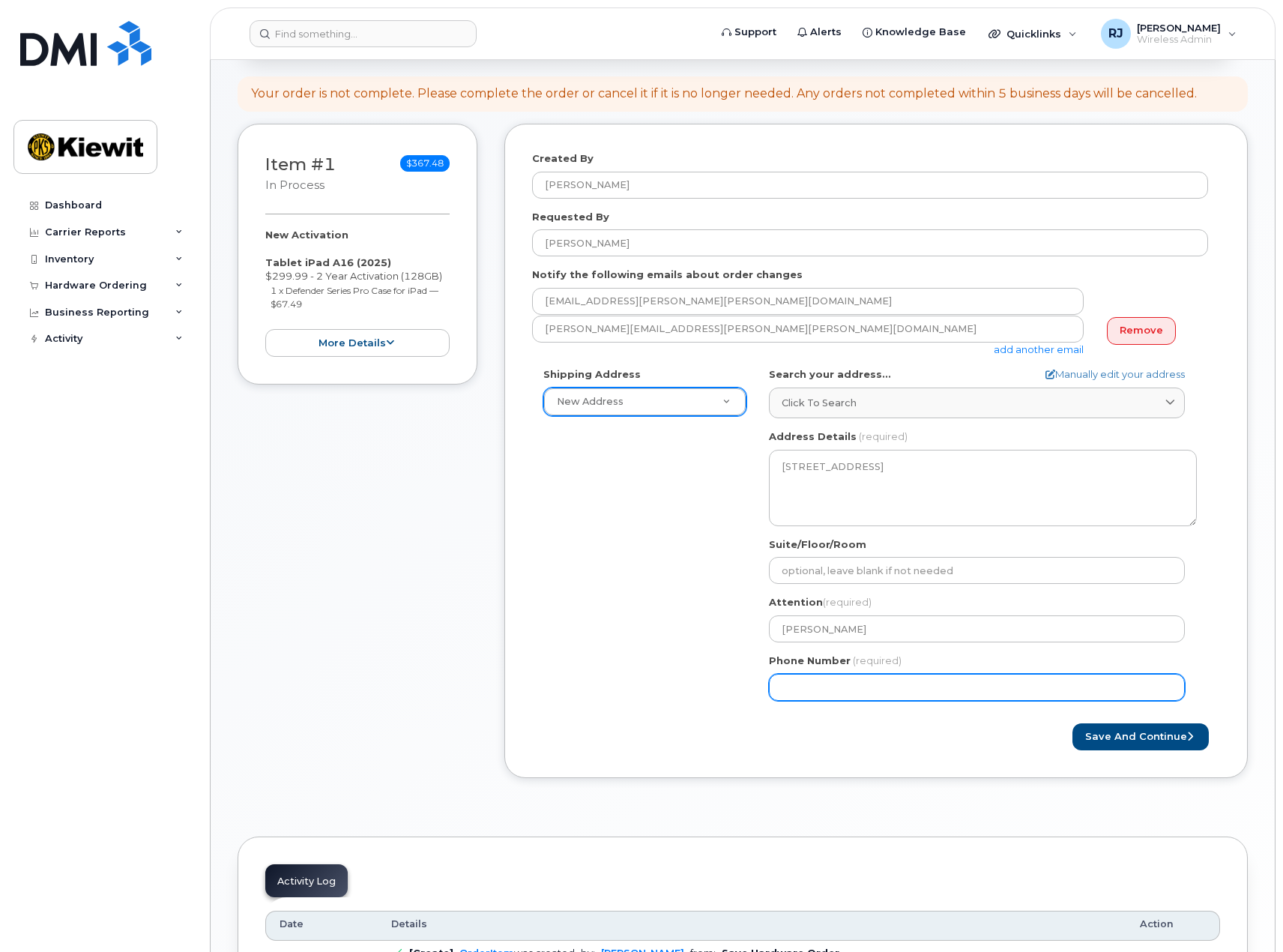
click at [888, 692] on input "Phone Number" at bounding box center [977, 687] width 416 height 27
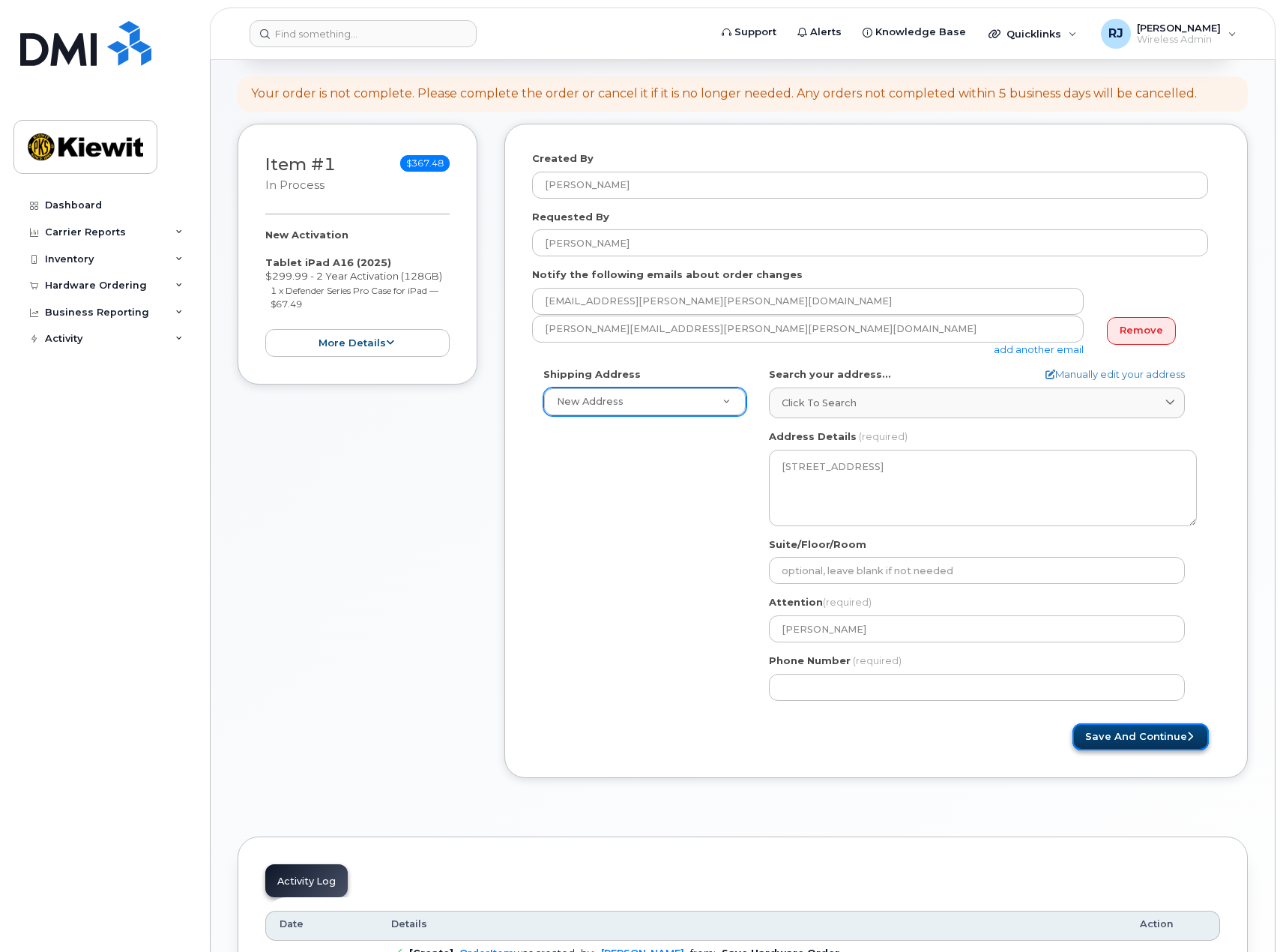
click at [1150, 731] on button "Save and Continue" at bounding box center [1140, 737] width 136 height 28
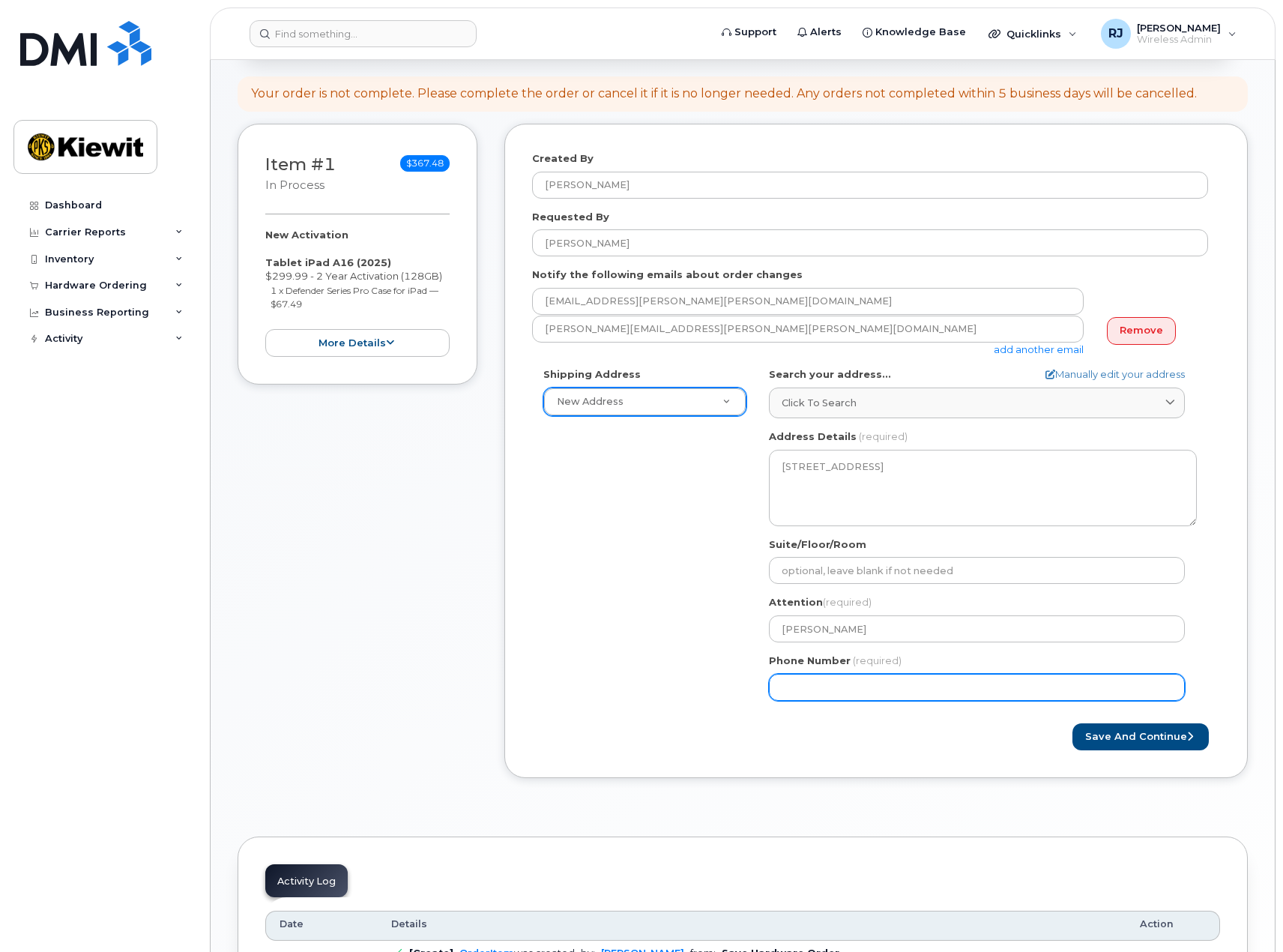
click at [807, 684] on input "Phone Number" at bounding box center [977, 687] width 416 height 27
click at [825, 687] on input "Phone Number" at bounding box center [977, 687] width 416 height 27
select select
type input "6029899693"
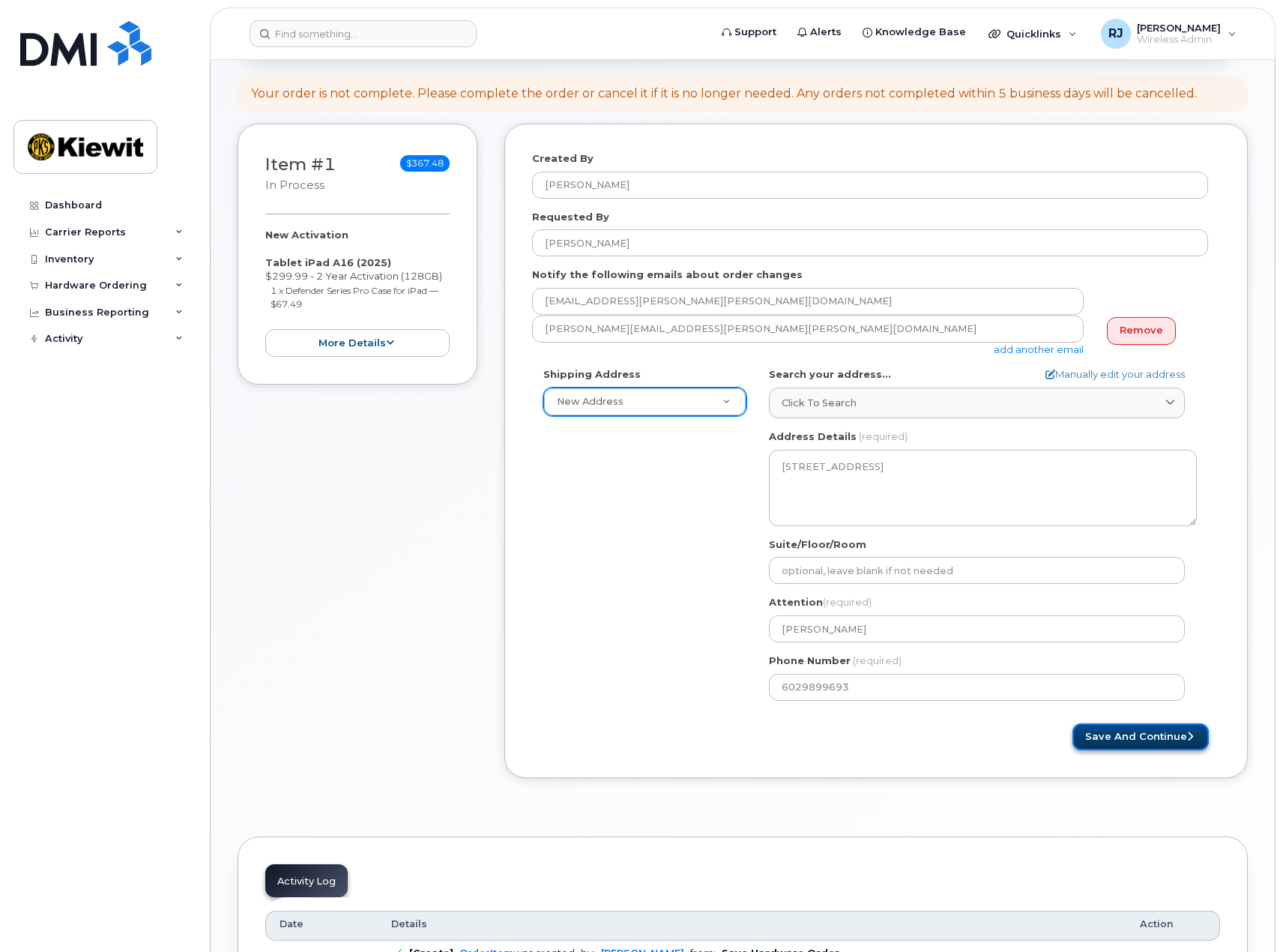
click at [1124, 732] on button "Save and Continue" at bounding box center [1140, 737] width 136 height 28
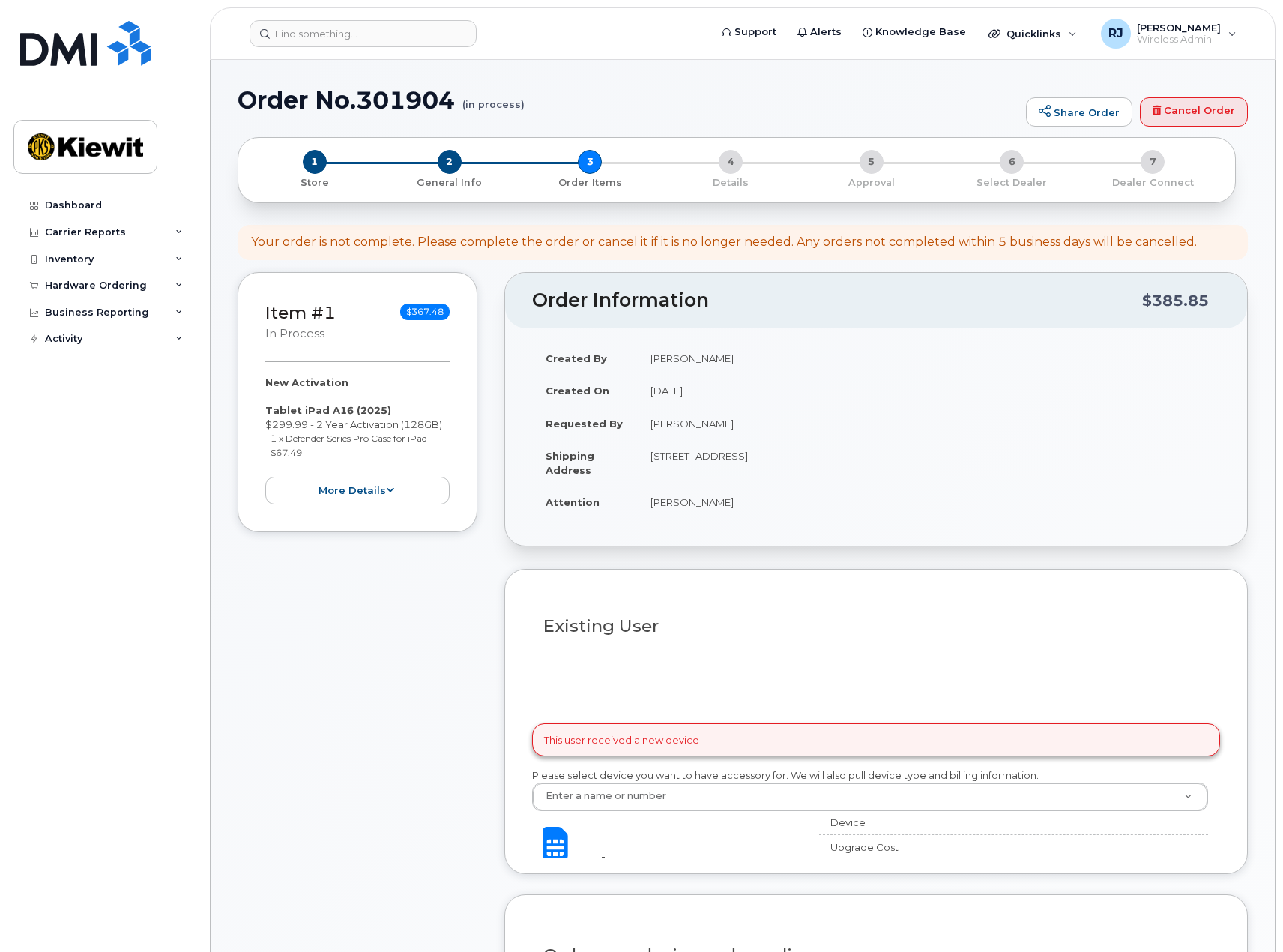
select select
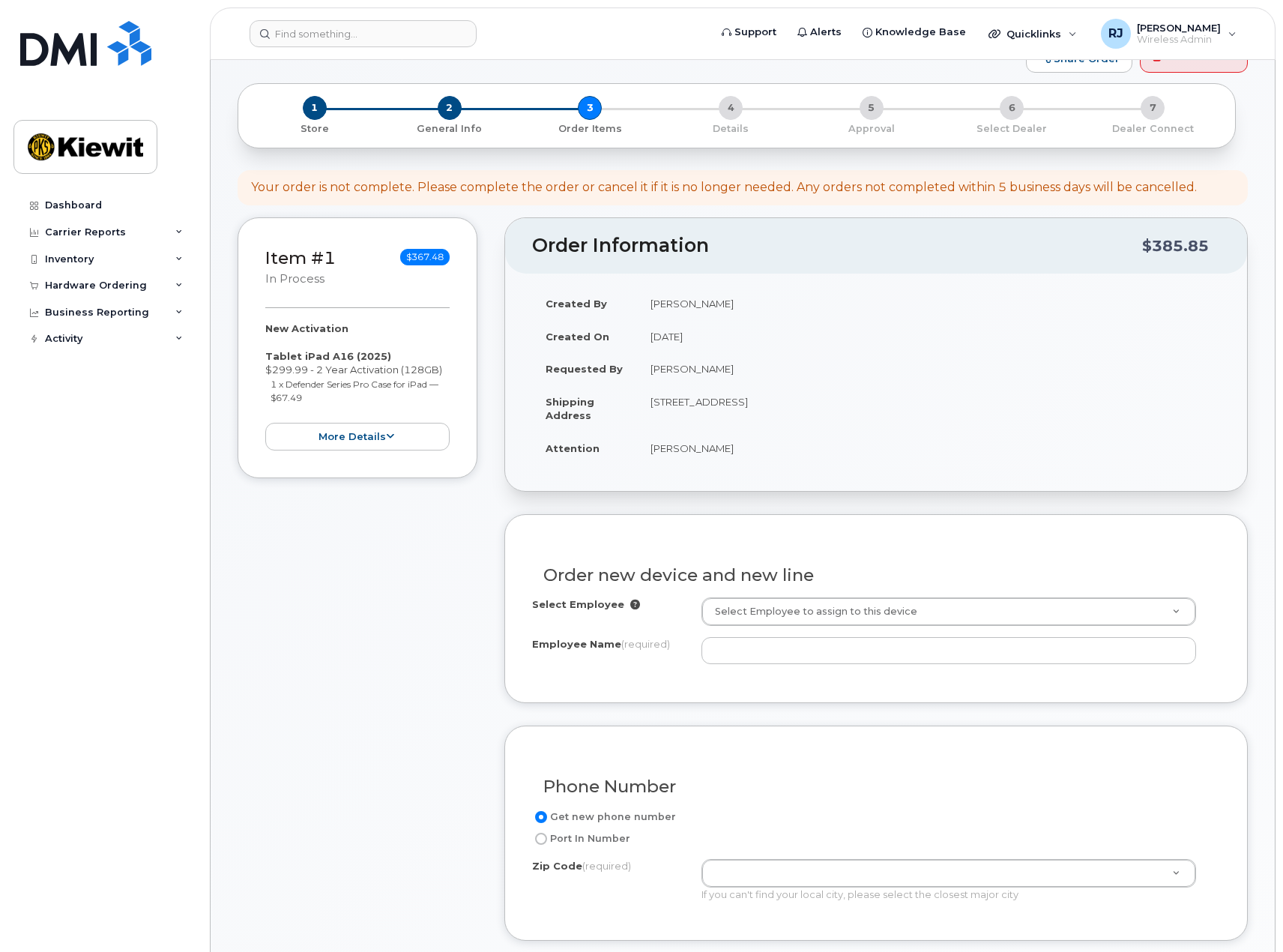
scroll to position [150, 0]
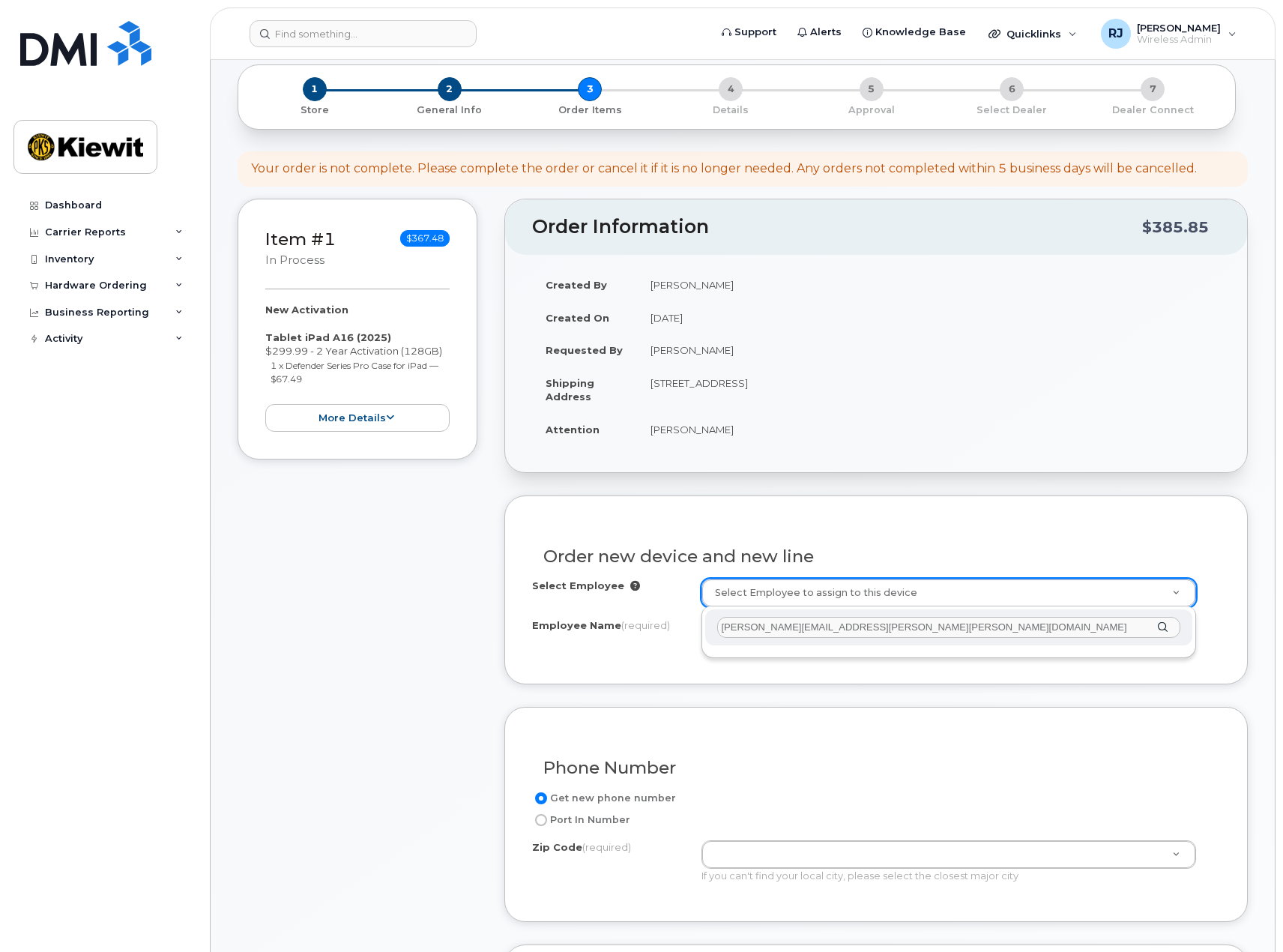
click at [898, 632] on input "[PERSON_NAME][EMAIL_ADDRESS][PERSON_NAME][PERSON_NAME][DOMAIN_NAME]" at bounding box center [950, 628] width 464 height 22
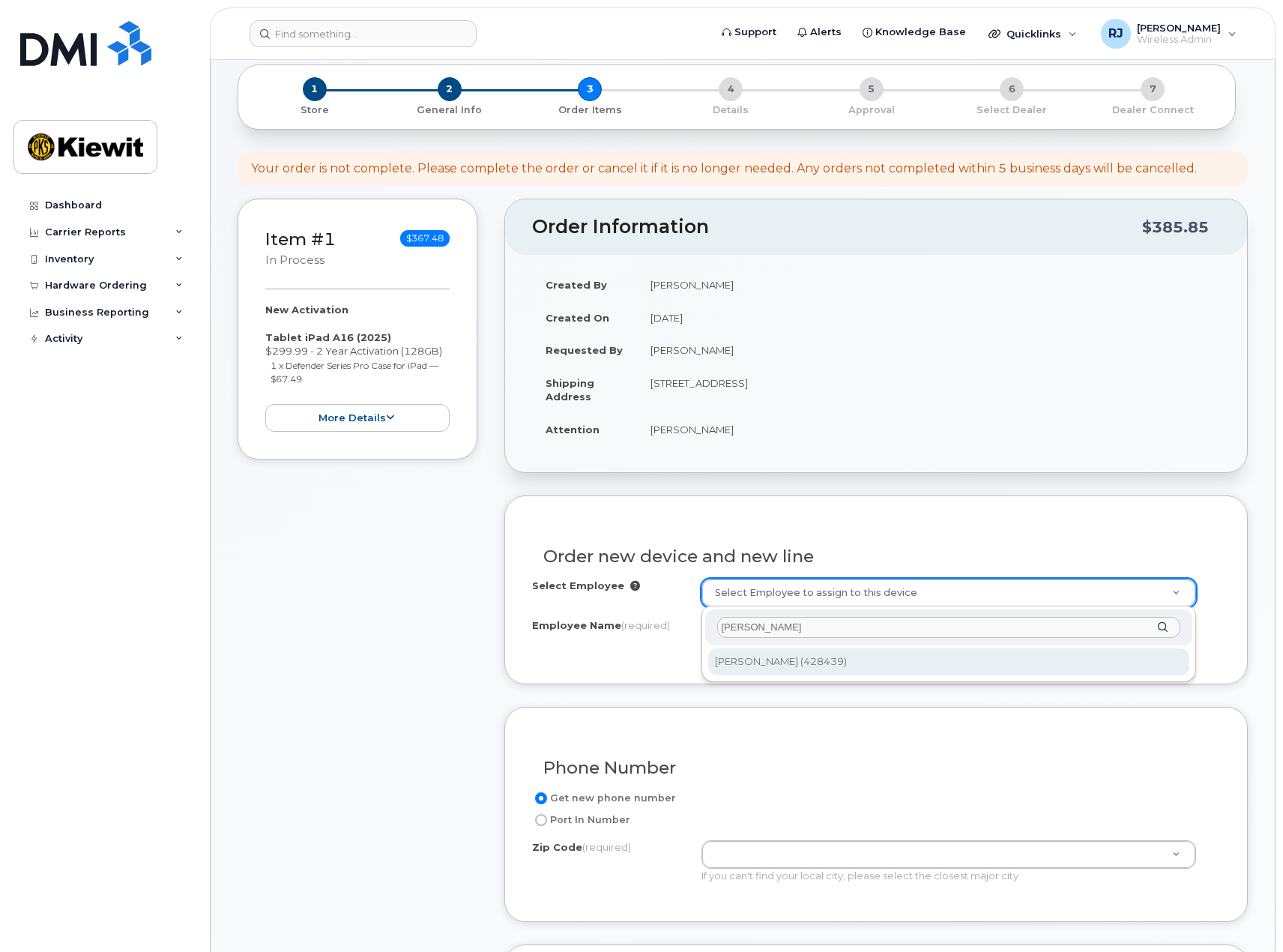
type input "[PERSON_NAME]"
type input "2155835"
type input "[PERSON_NAME]"
type input "41750 Dick Peek Road"
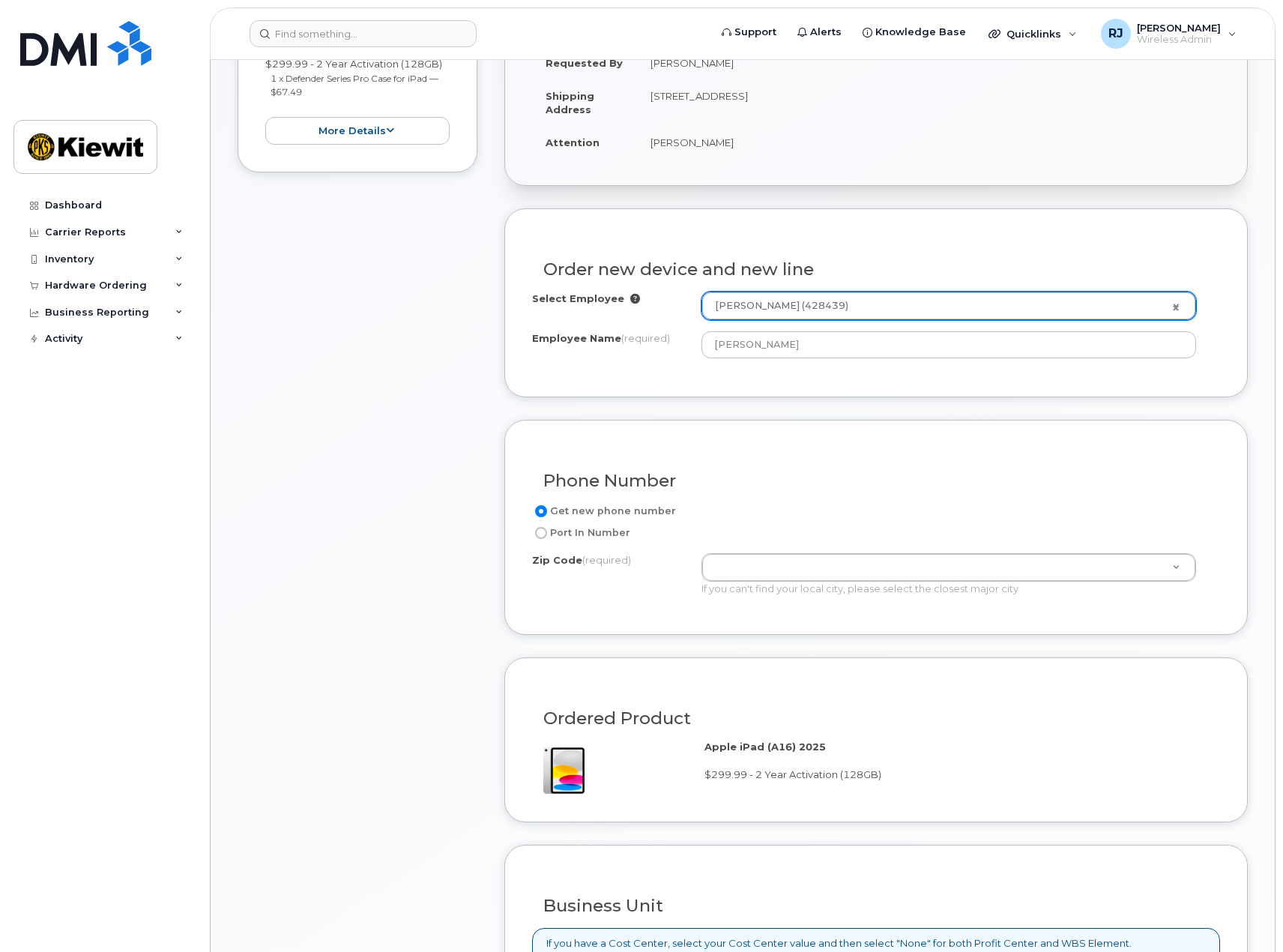
scroll to position [450, 0]
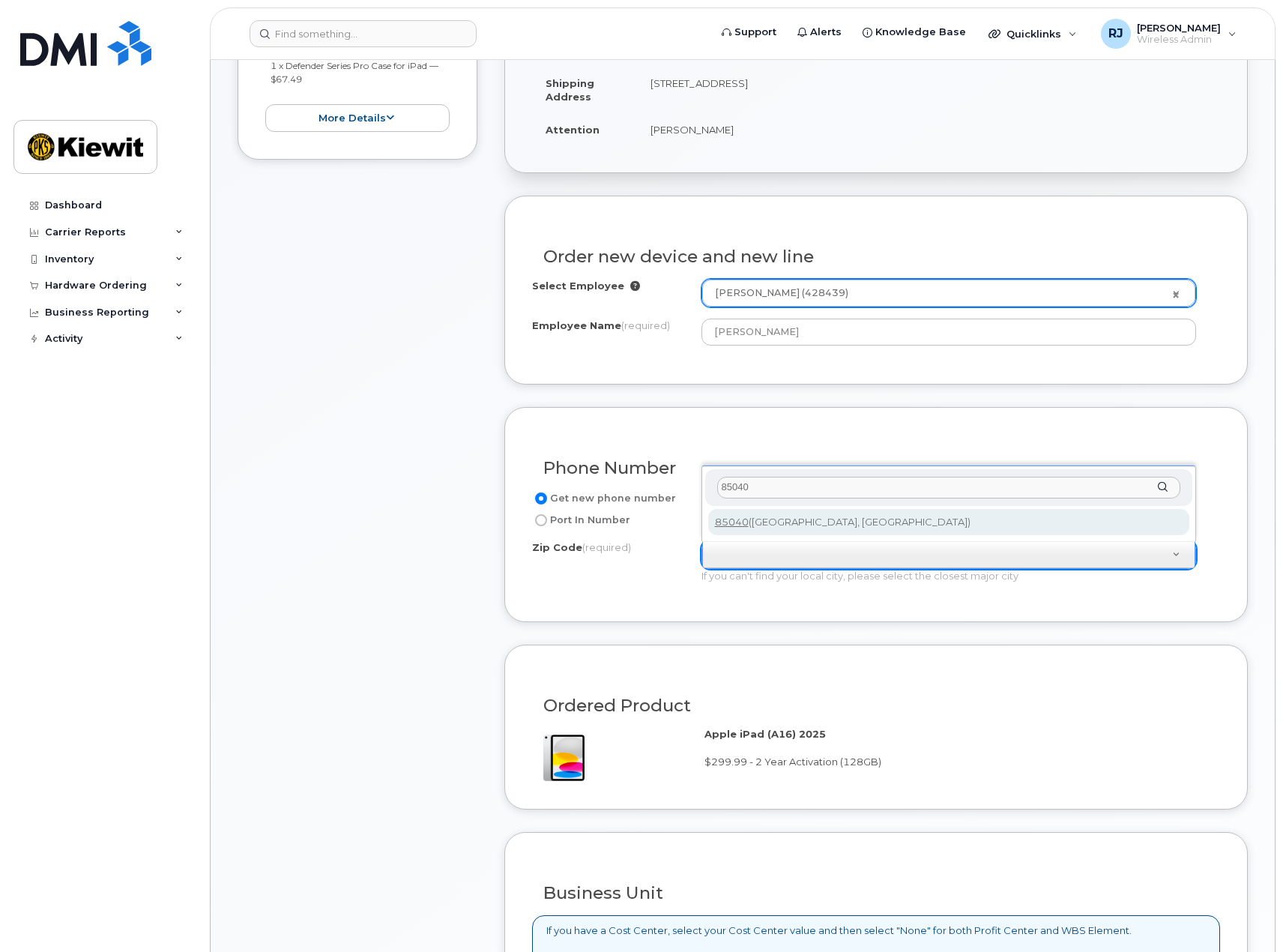
type input "85040"
type input "85040 (Phoenix, AZ)"
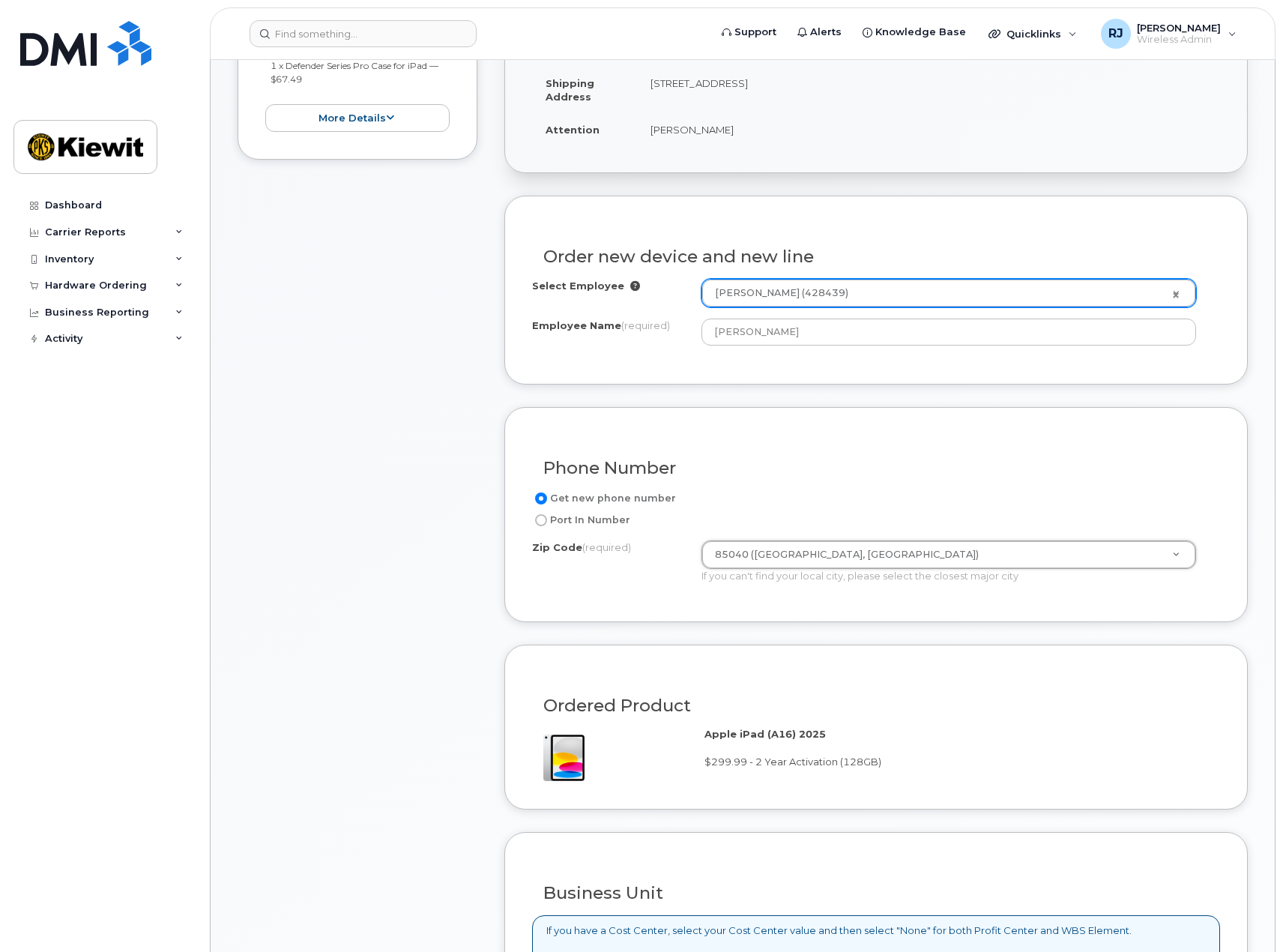
click at [543, 521] on input "Port In Number" at bounding box center [541, 520] width 12 height 12
radio input "true"
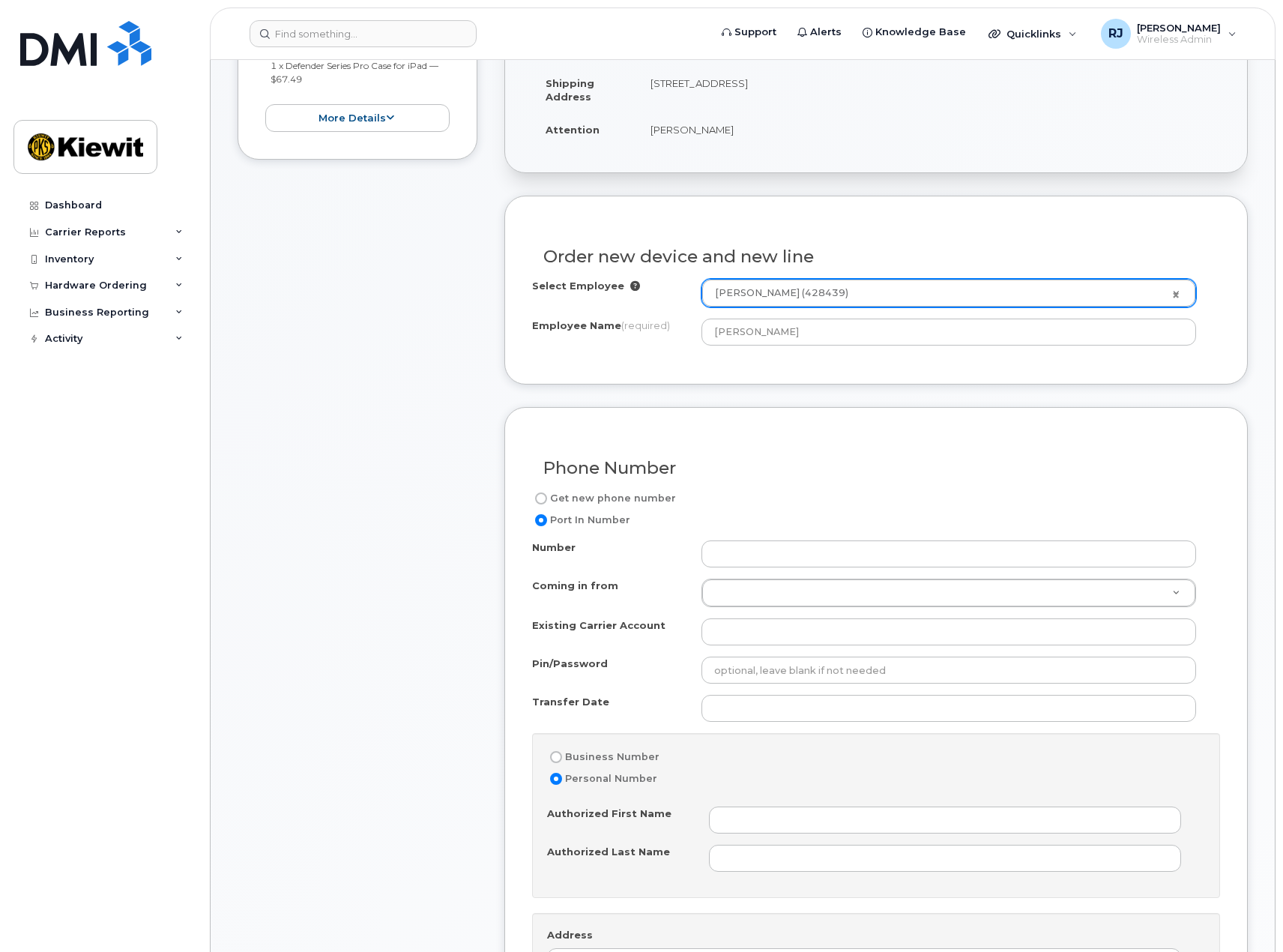
click at [541, 498] on input "Get new phone number" at bounding box center [541, 498] width 12 height 12
radio input "true"
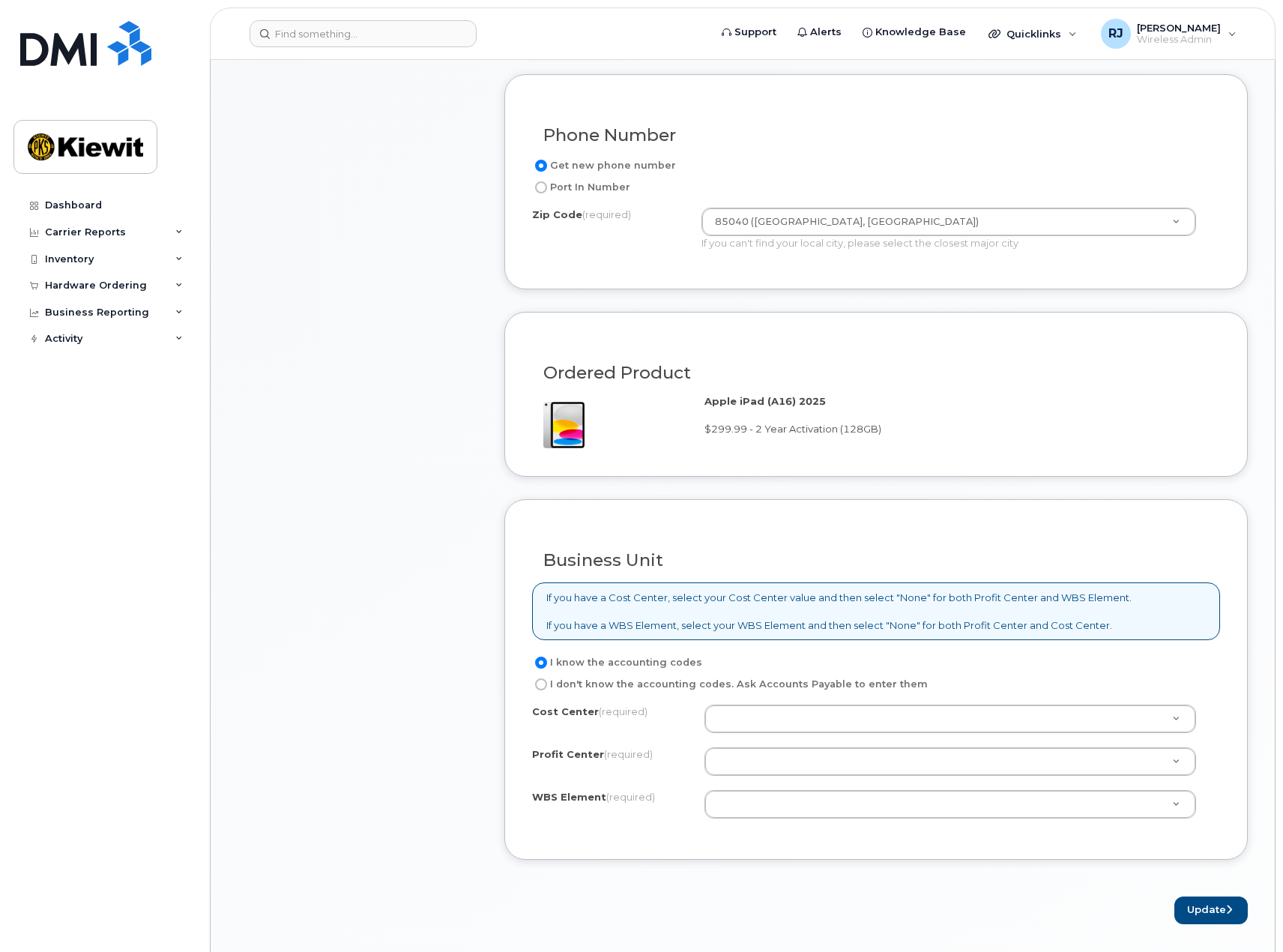
scroll to position [899, 0]
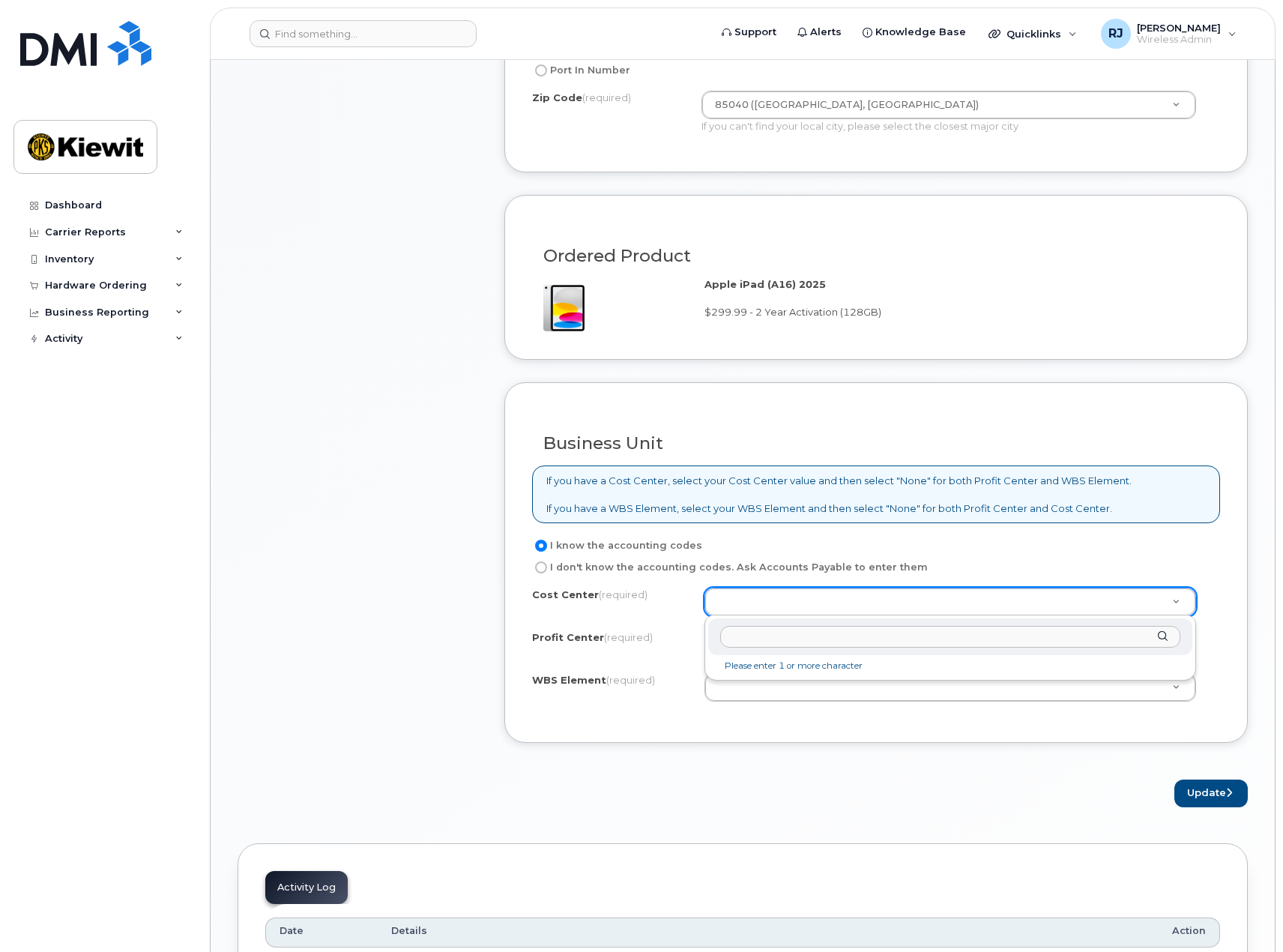
click at [748, 640] on input "text" at bounding box center [951, 637] width 461 height 22
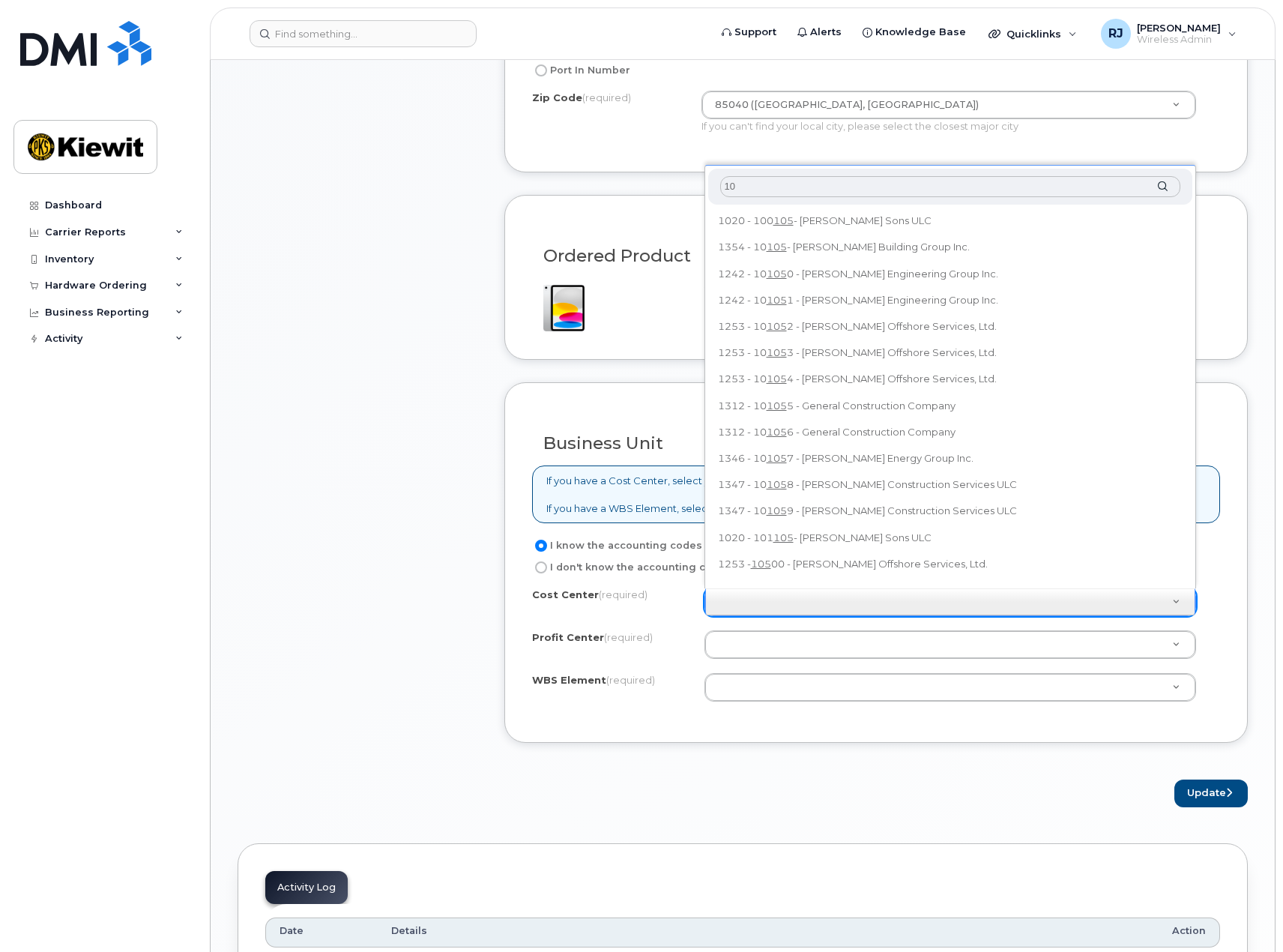
type input "1"
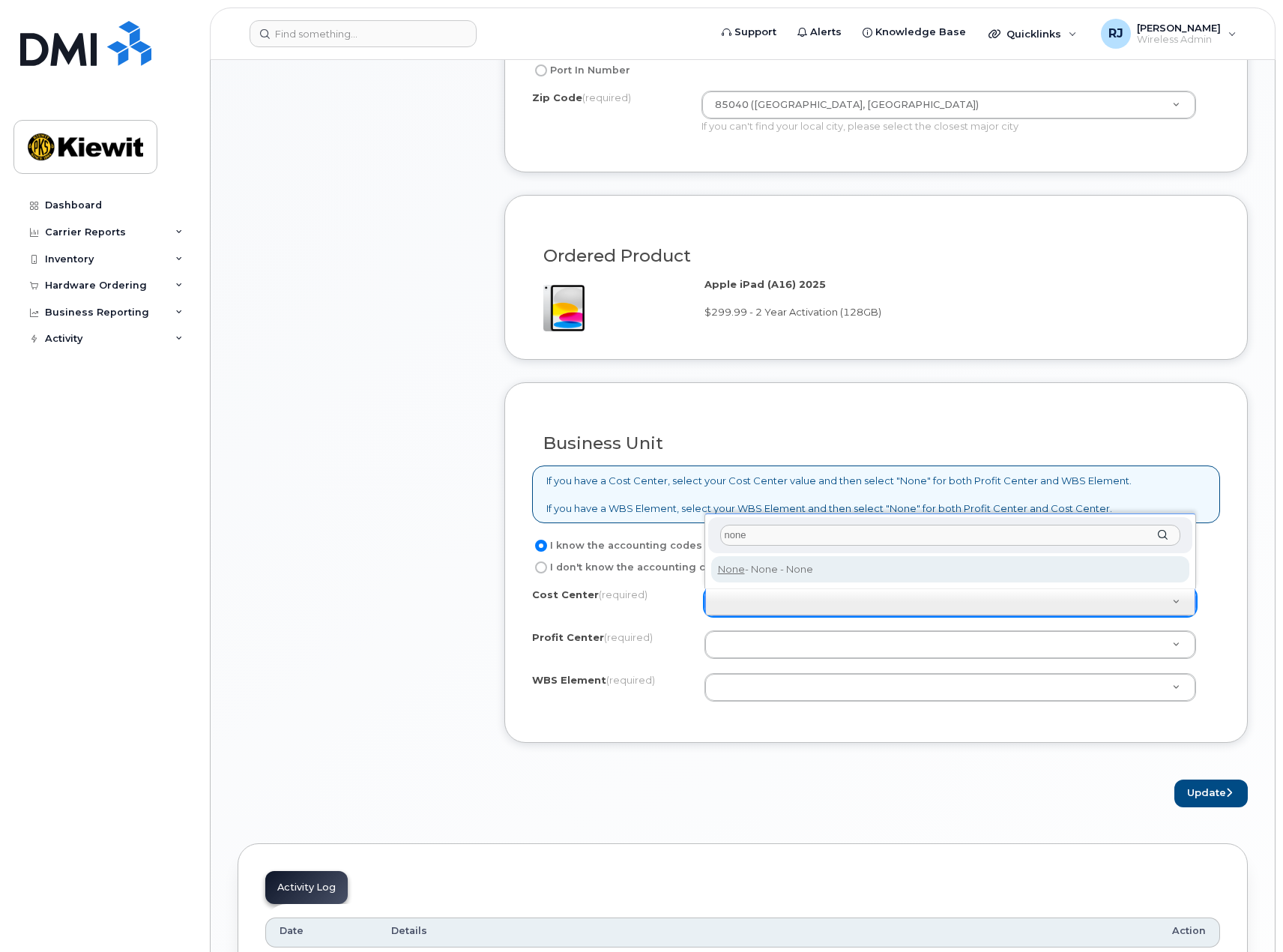
type input "none"
type input "None"
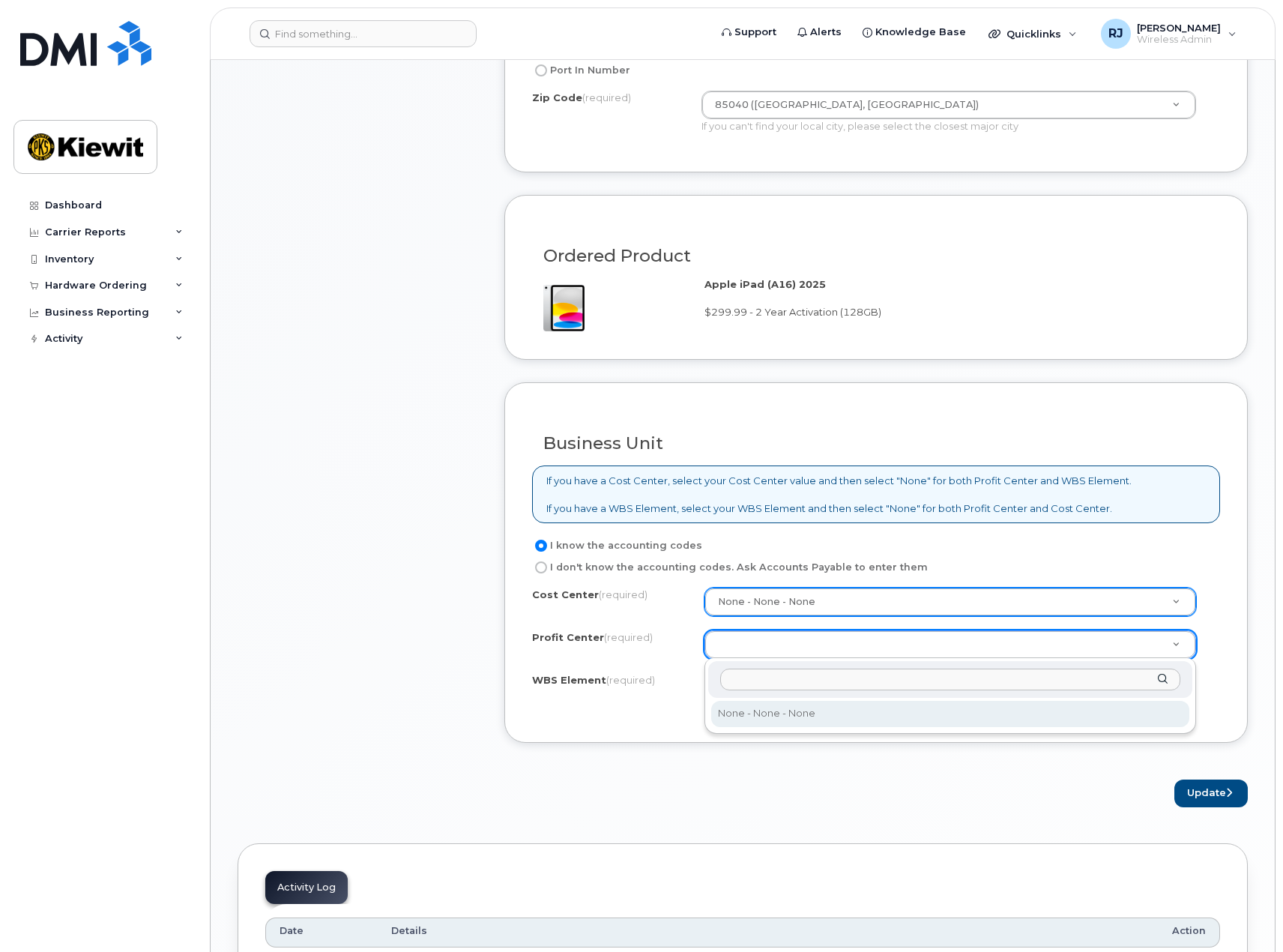
select select "None"
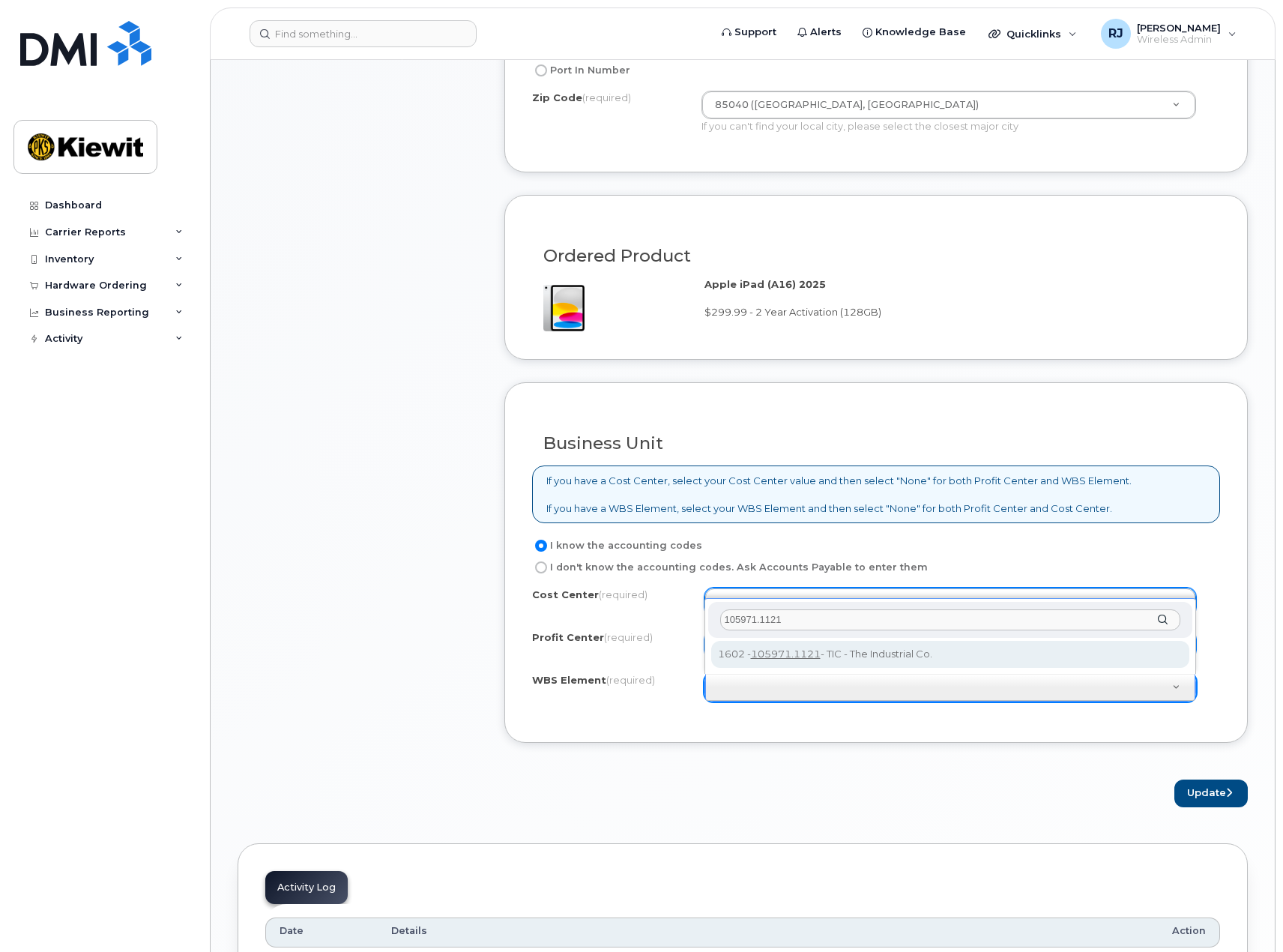
type input "105971.1121"
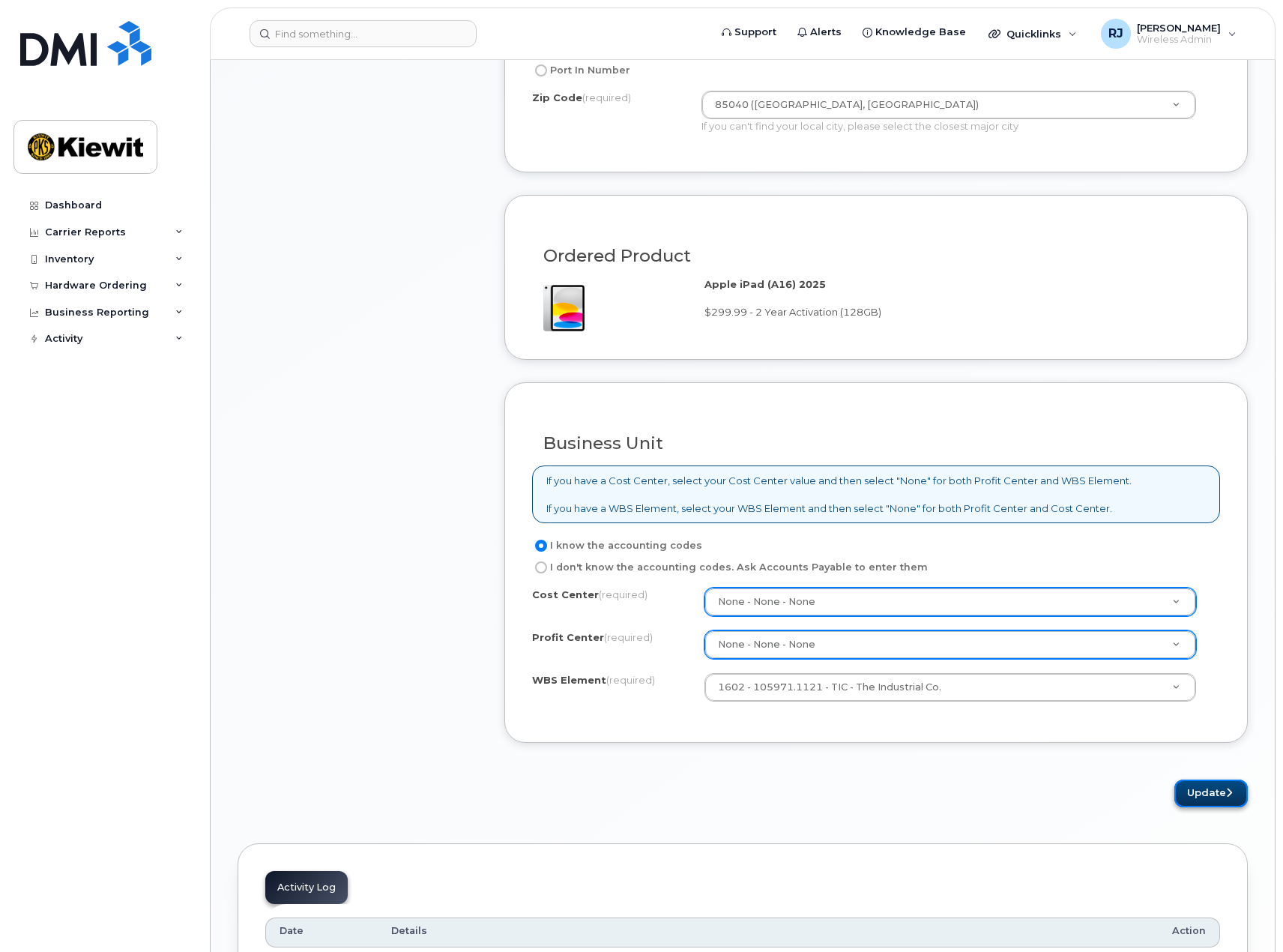
click at [1203, 800] on button "Update" at bounding box center [1210, 793] width 73 height 28
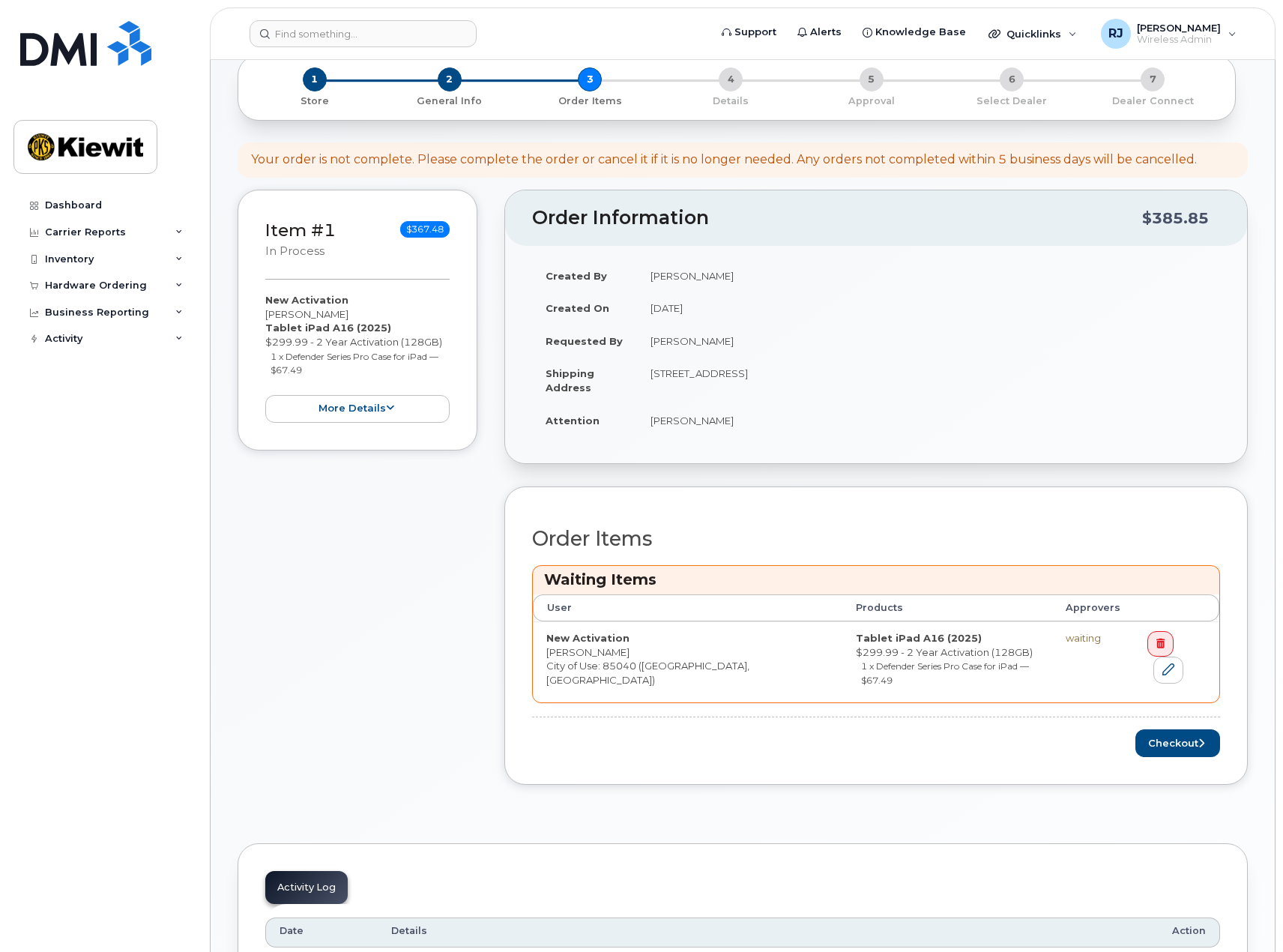
scroll to position [225, 0]
click at [1171, 729] on button "Checkout" at bounding box center [1178, 741] width 85 height 28
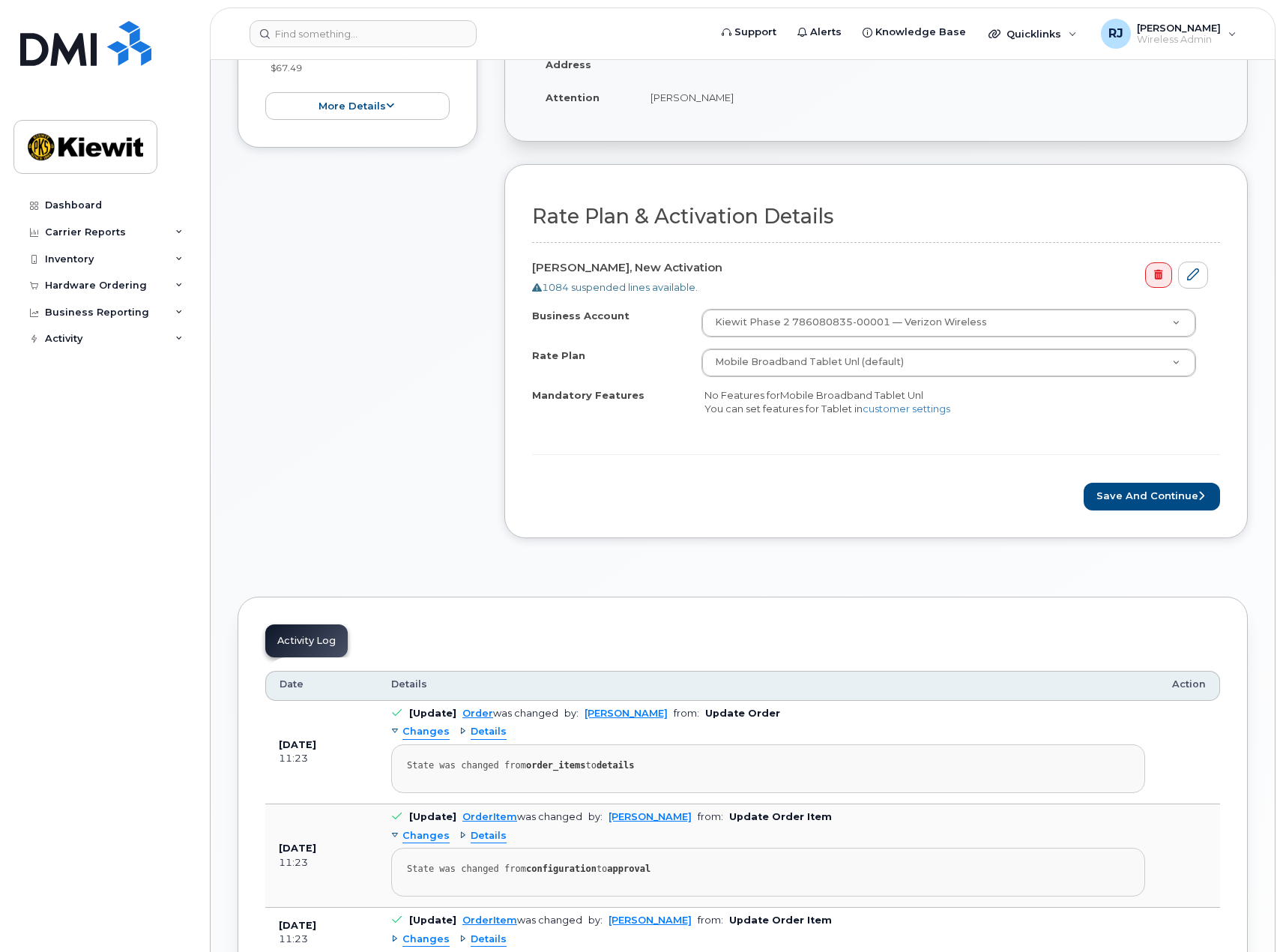
scroll to position [450, 0]
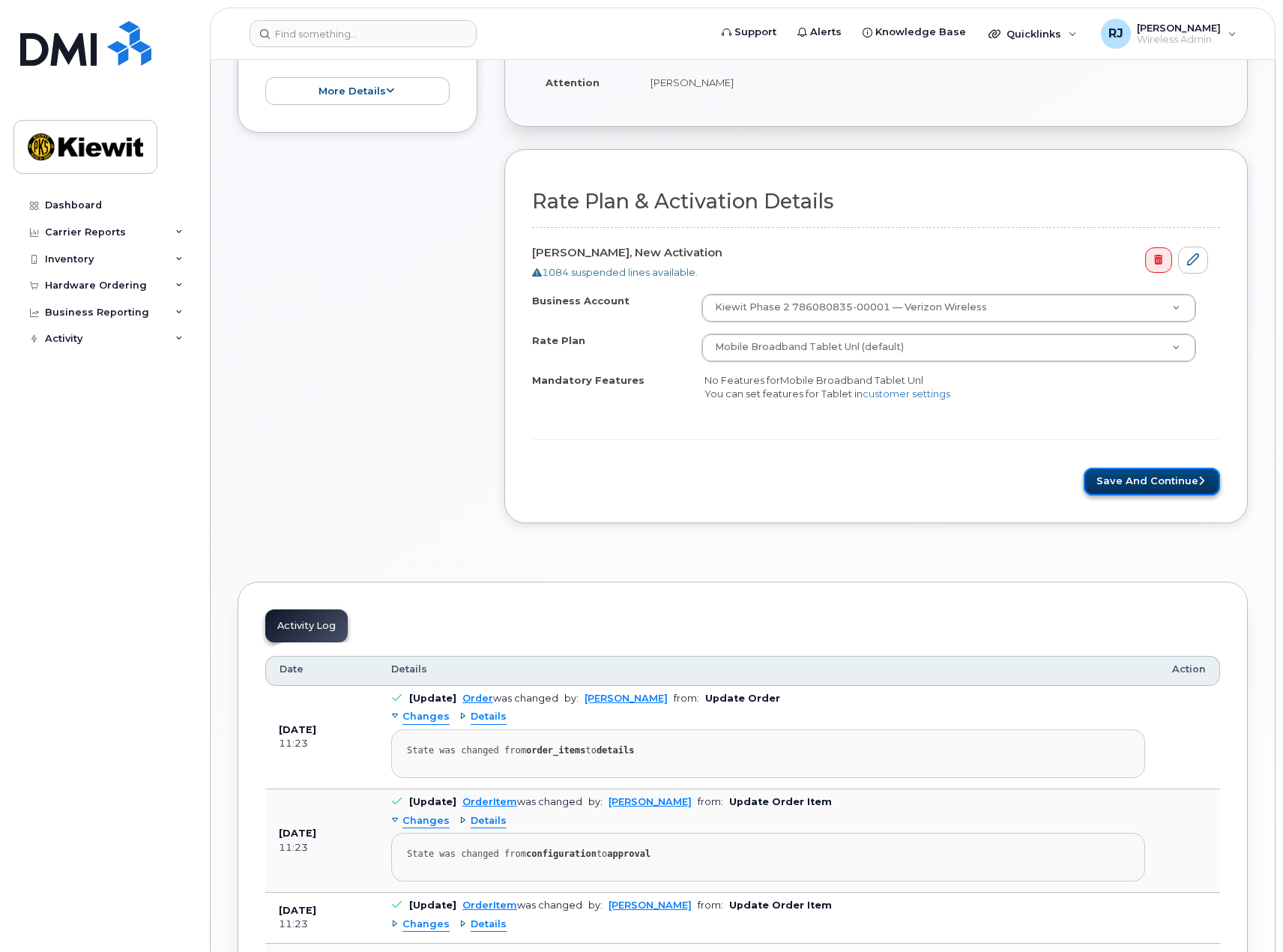
click at [1131, 470] on button "Save and Continue" at bounding box center [1151, 482] width 136 height 28
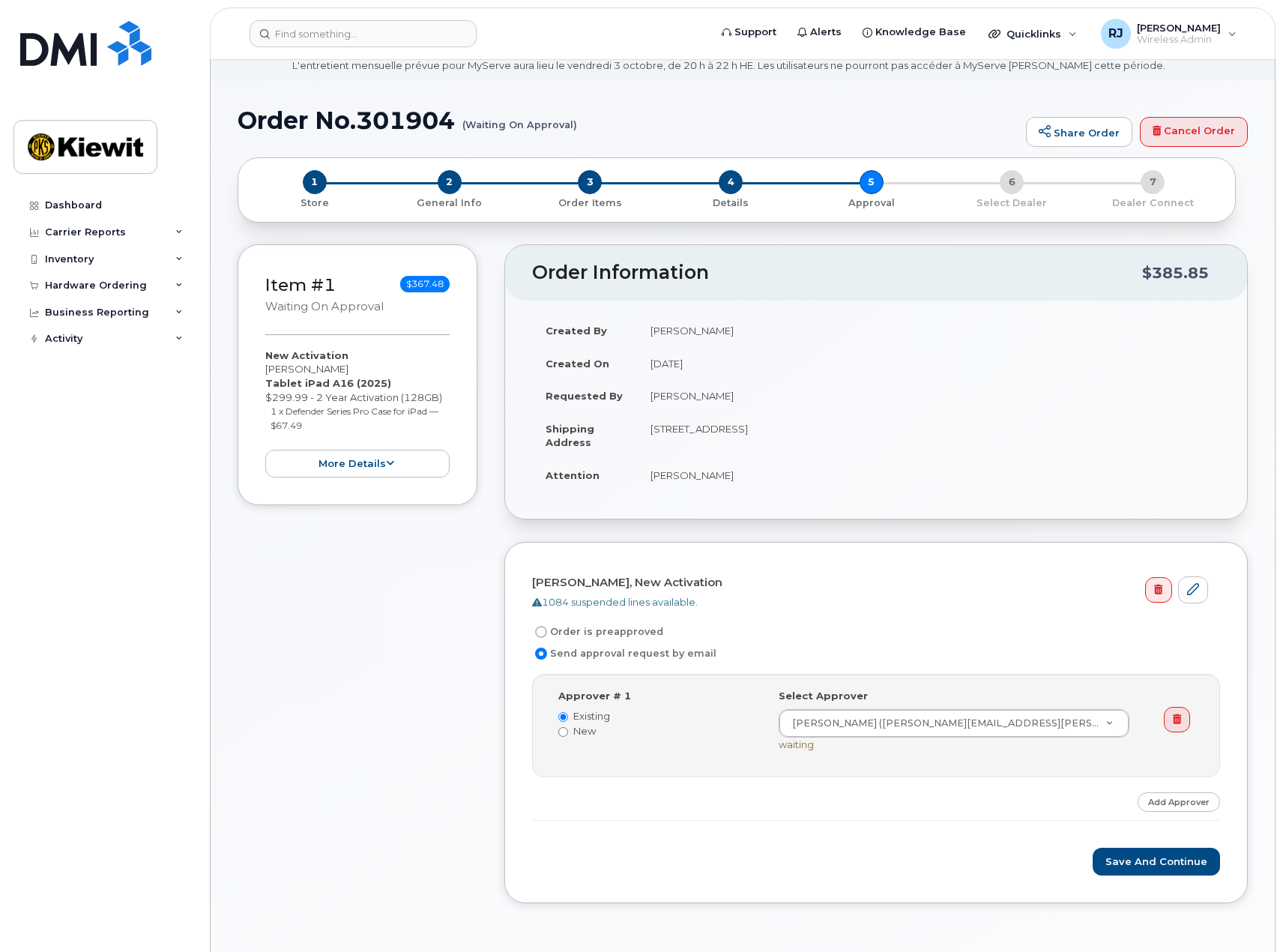
scroll to position [225, 0]
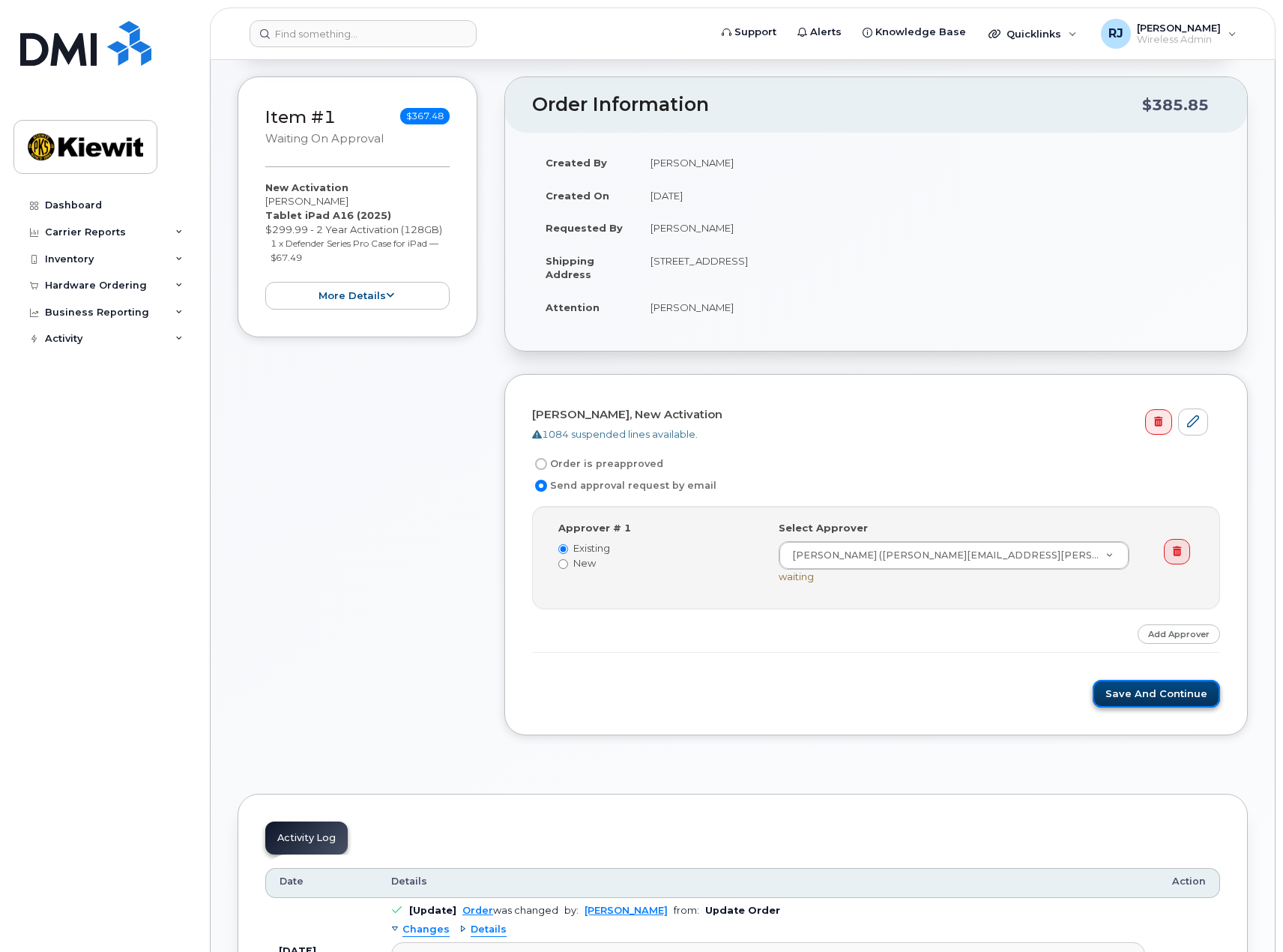
click at [1127, 697] on button "Save and Continue" at bounding box center [1156, 693] width 128 height 28
